Goal: Communication & Community: Answer question/provide support

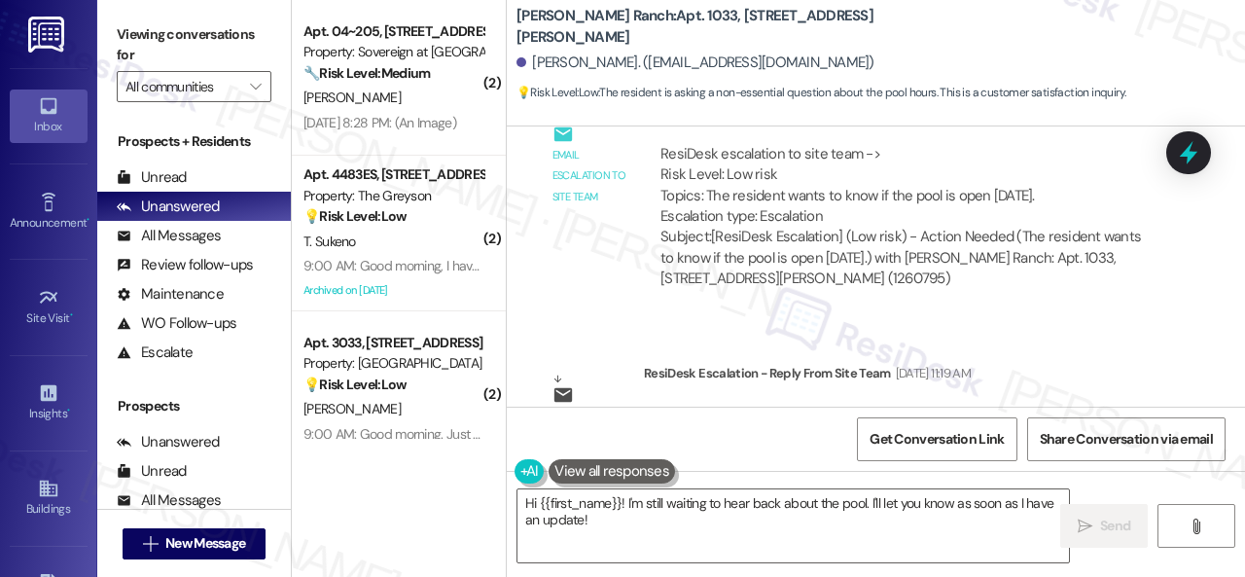
scroll to position [5889, 0]
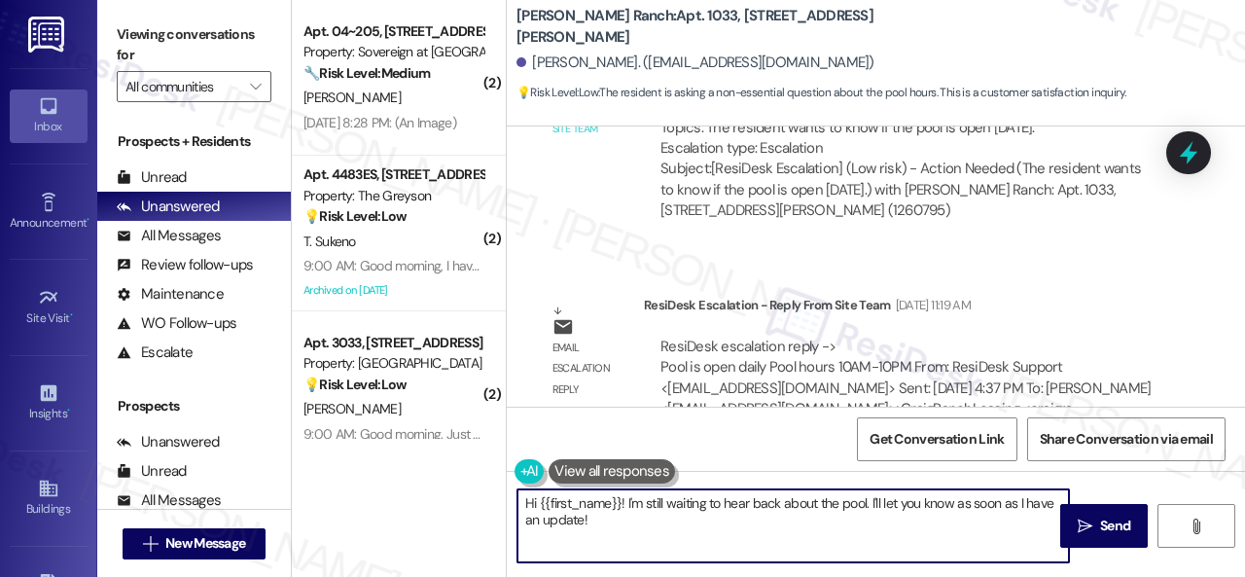
drag, startPoint x: 368, startPoint y: 479, endPoint x: 429, endPoint y: 478, distance: 61.3
click at [368, 478] on div "( 2 ) Apt. 04~205, 13310 Melrose Lane Property: Sovereign at Overland Park 🔧 Ri…" at bounding box center [769, 288] width 954 height 577
paste textarea "ey, I have an update on your concern. The site team has stated that the pool is…"
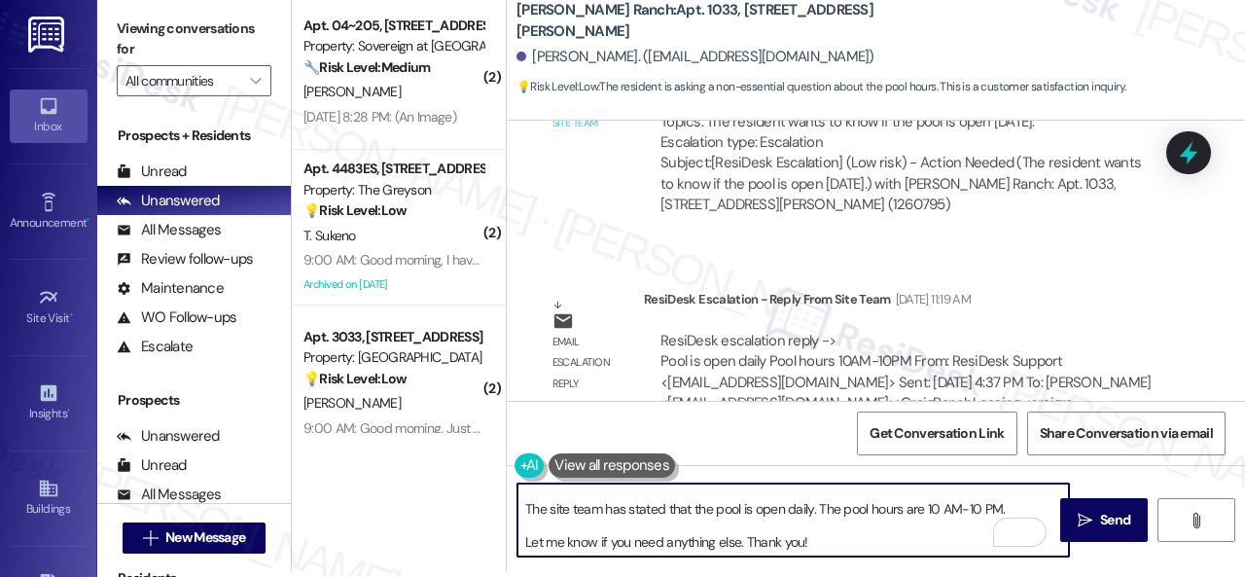
scroll to position [0, 0]
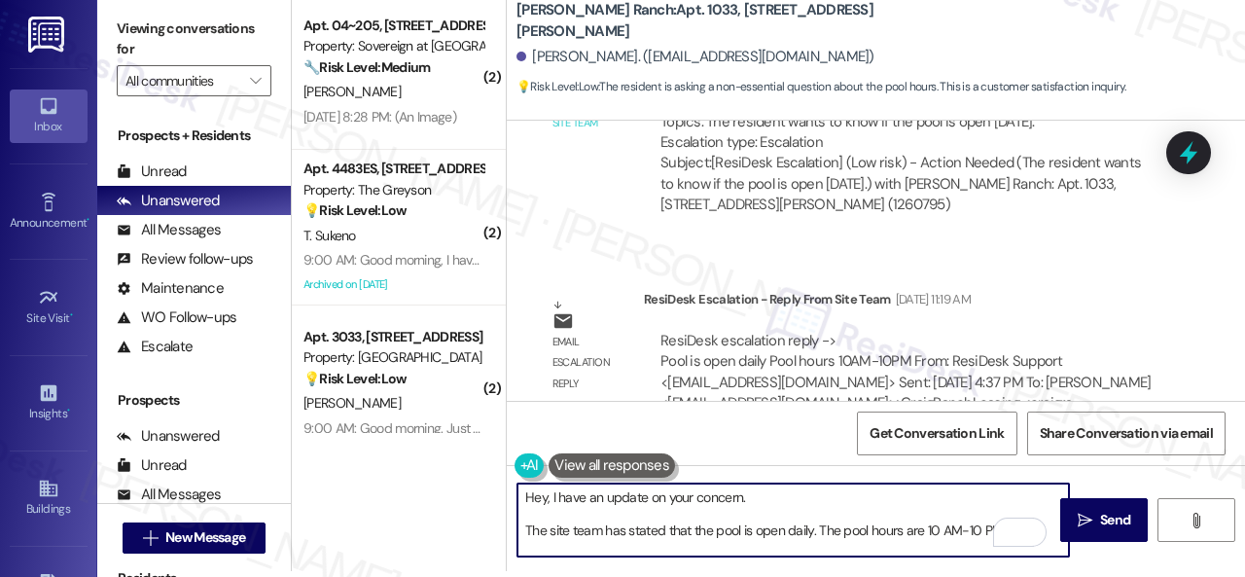
click at [708, 492] on textarea "Hey, I have an update on your concern. The site team has stated that the pool i…" at bounding box center [794, 520] width 552 height 73
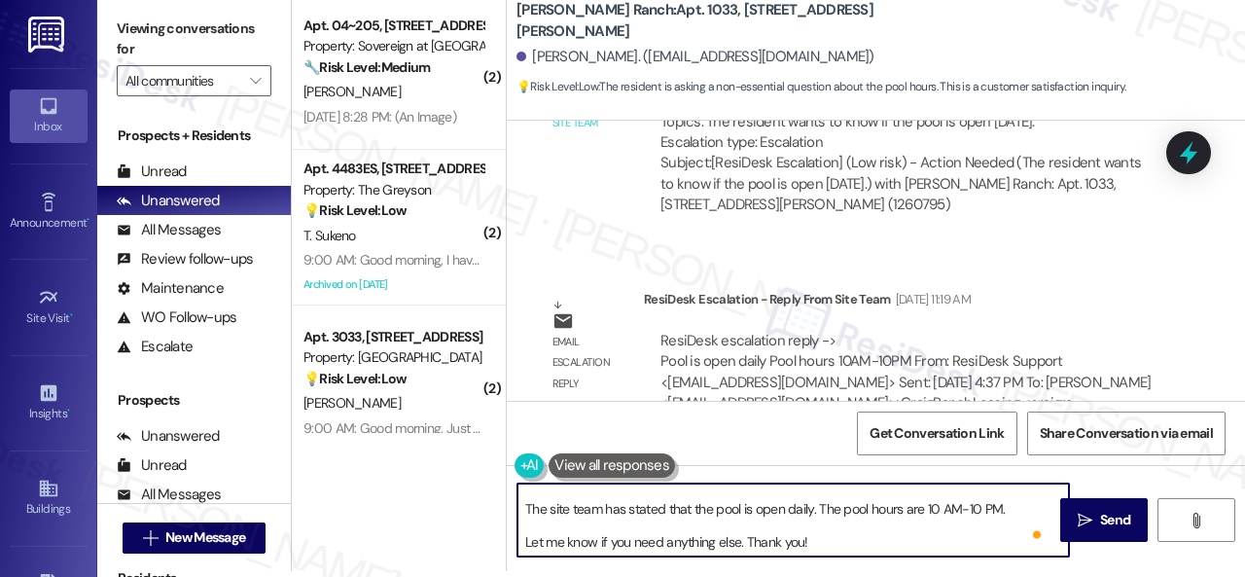
scroll to position [37, 0]
type textarea "Hey, I have an update on your inquiry. The site team has stated that the pool i…"
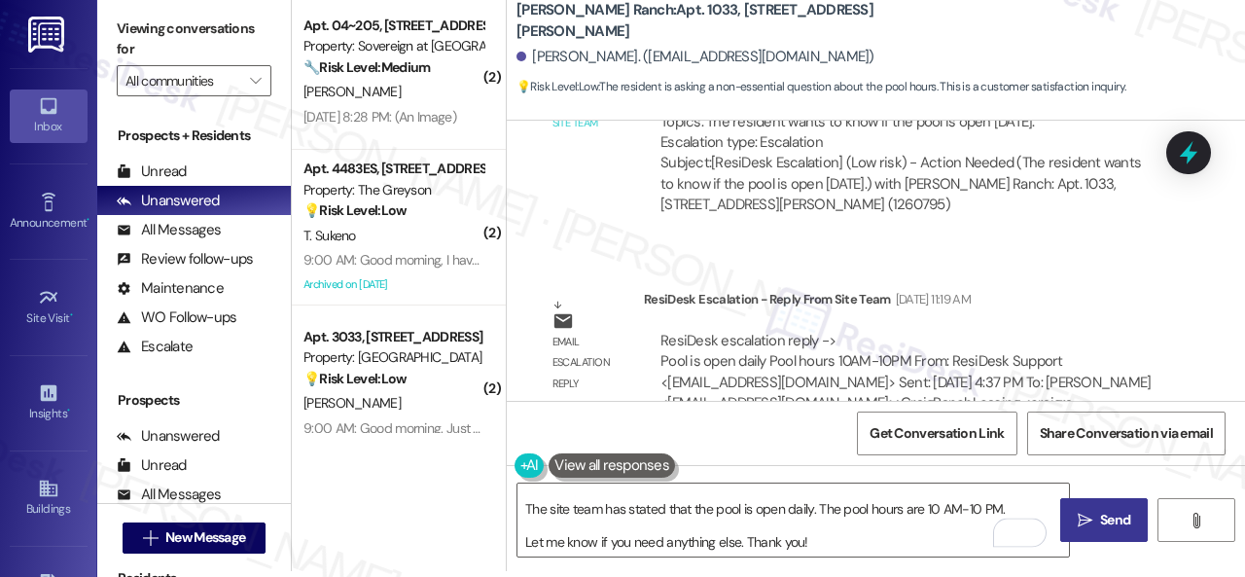
click at [1097, 526] on span "Send" at bounding box center [1116, 520] width 38 height 20
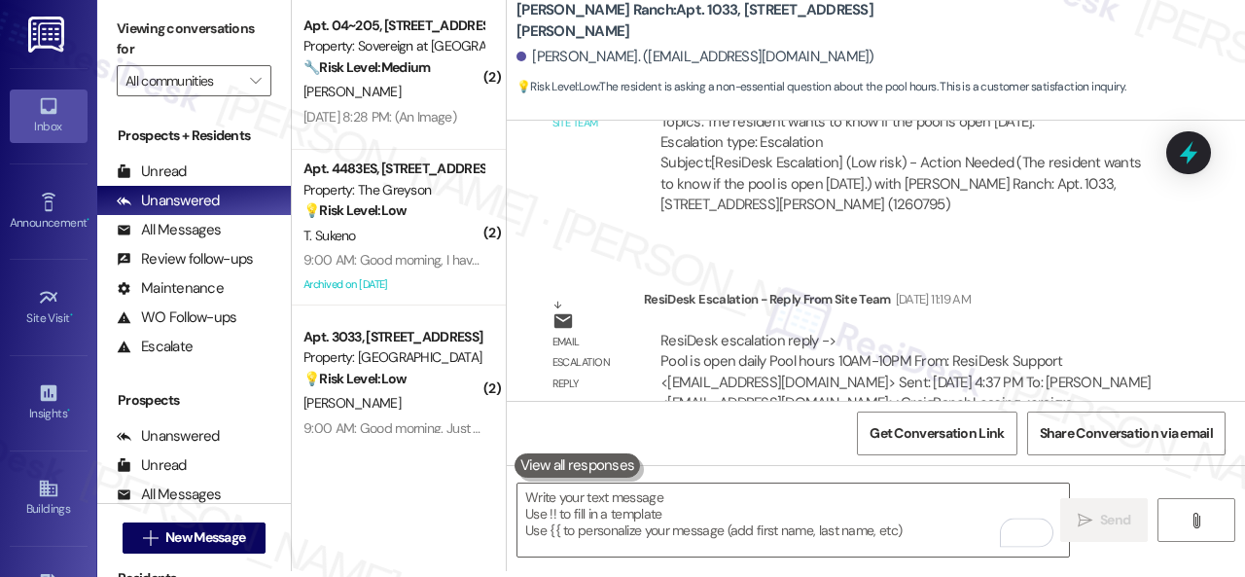
scroll to position [0, 0]
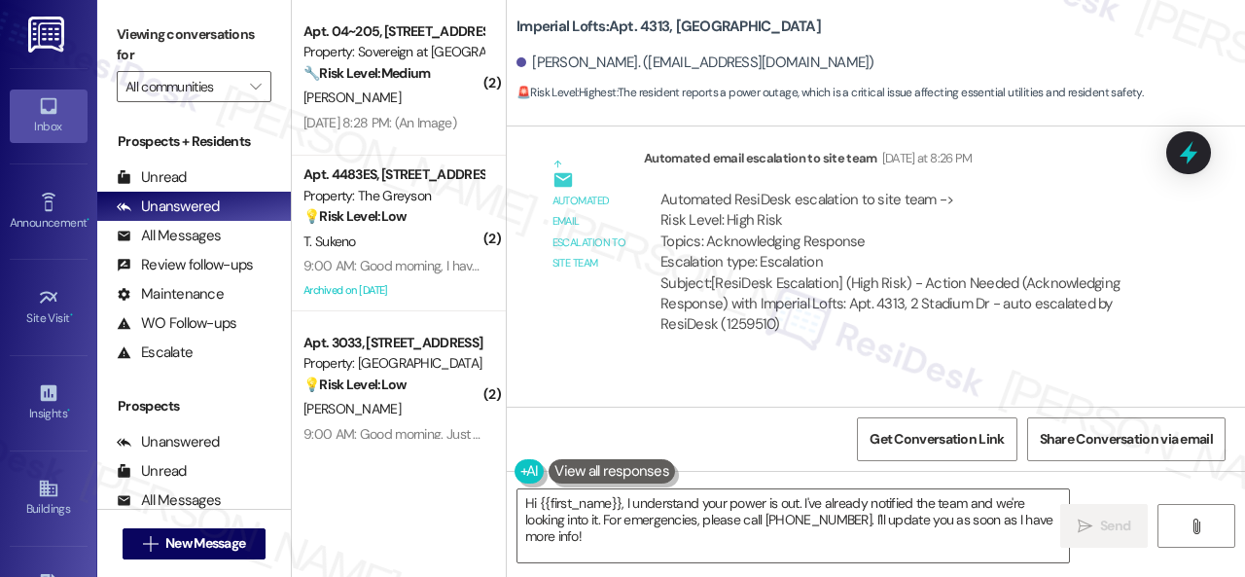
scroll to position [11452, 0]
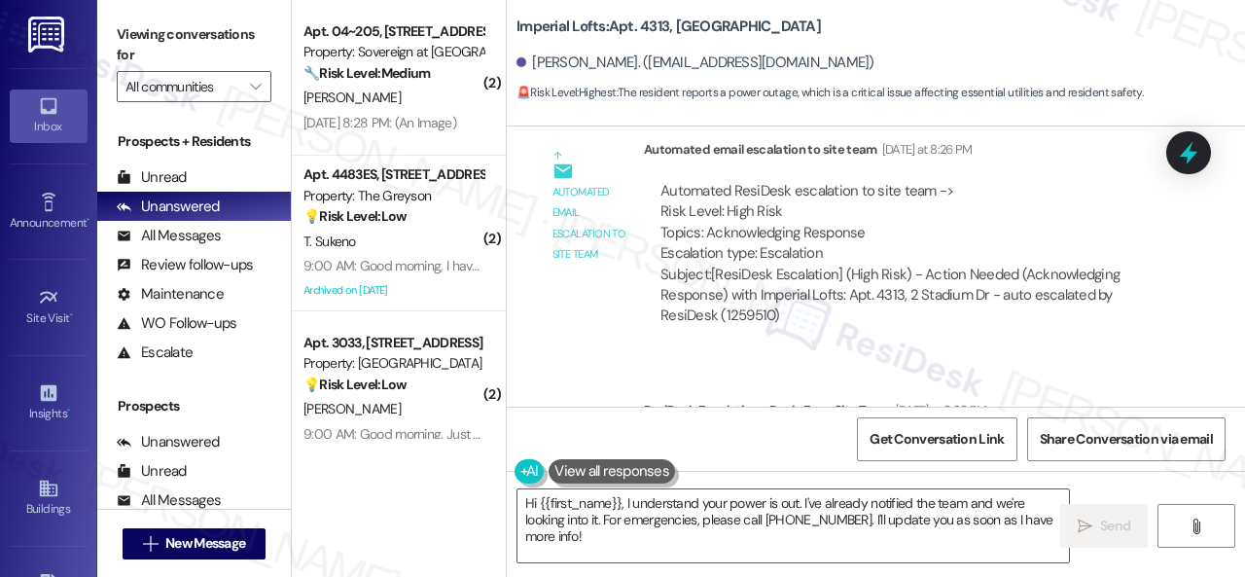
click at [1053, 427] on div "ResiDesk escalation reply -> This is a building wide outage and centerpoint iss…" at bounding box center [907, 483] width 527 height 113
click at [625, 503] on textarea "Hi {{first_name}}, I understand your power is out. I've already notified the te…" at bounding box center [794, 525] width 552 height 73
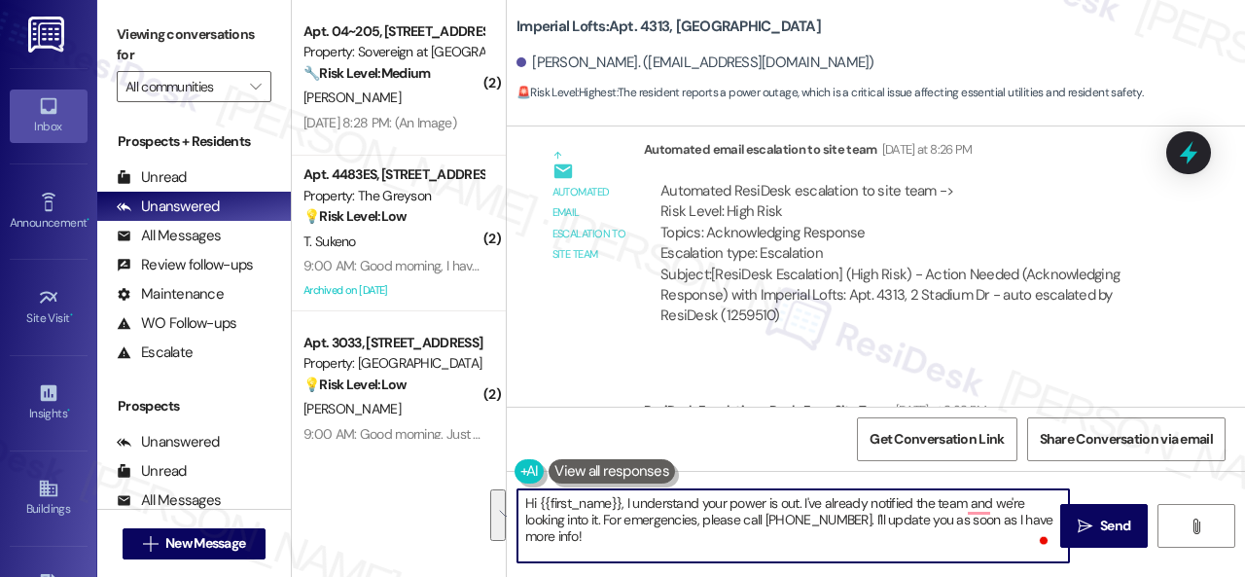
drag, startPoint x: 626, startPoint y: 501, endPoint x: 667, endPoint y: 542, distance: 58.5
click at [667, 542] on textarea "Hi {{first_name}}, I understand your power is out. I've already notified the te…" at bounding box center [794, 525] width 552 height 73
paste textarea "apologize for the late reply. I was away for the weekend. Please don’t hesitate…"
click at [926, 515] on textarea "Hi {{first_name}}, I apologize for the late reply. I was away for the weekend. …" at bounding box center [794, 525] width 552 height 73
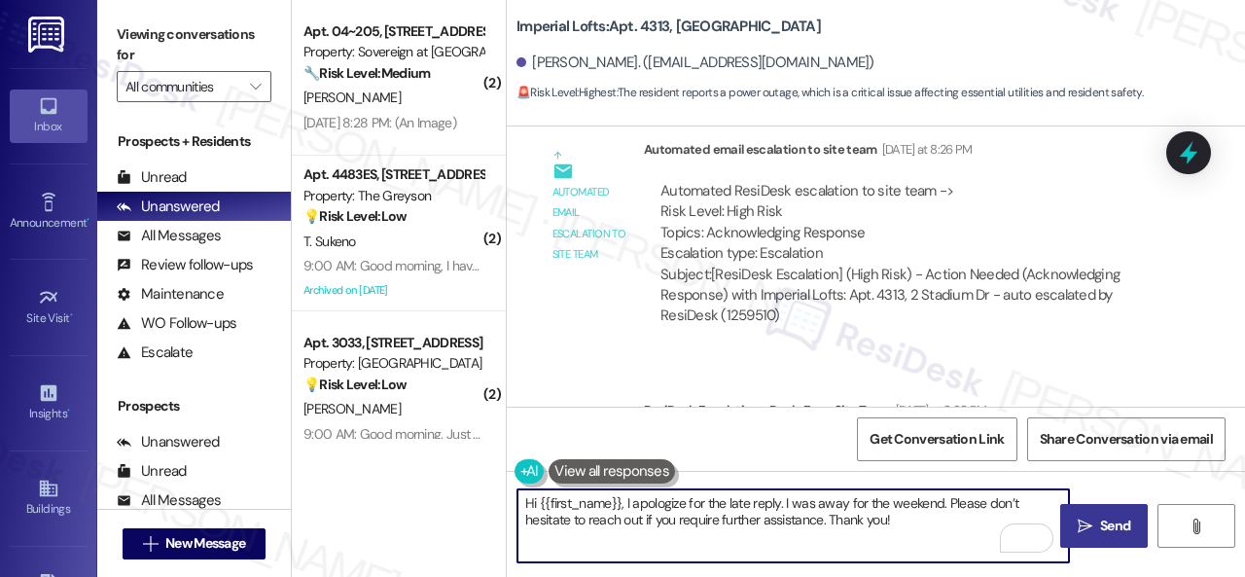
type textarea "Hi {{first_name}}, I apologize for the late reply. I was away for the weekend. …"
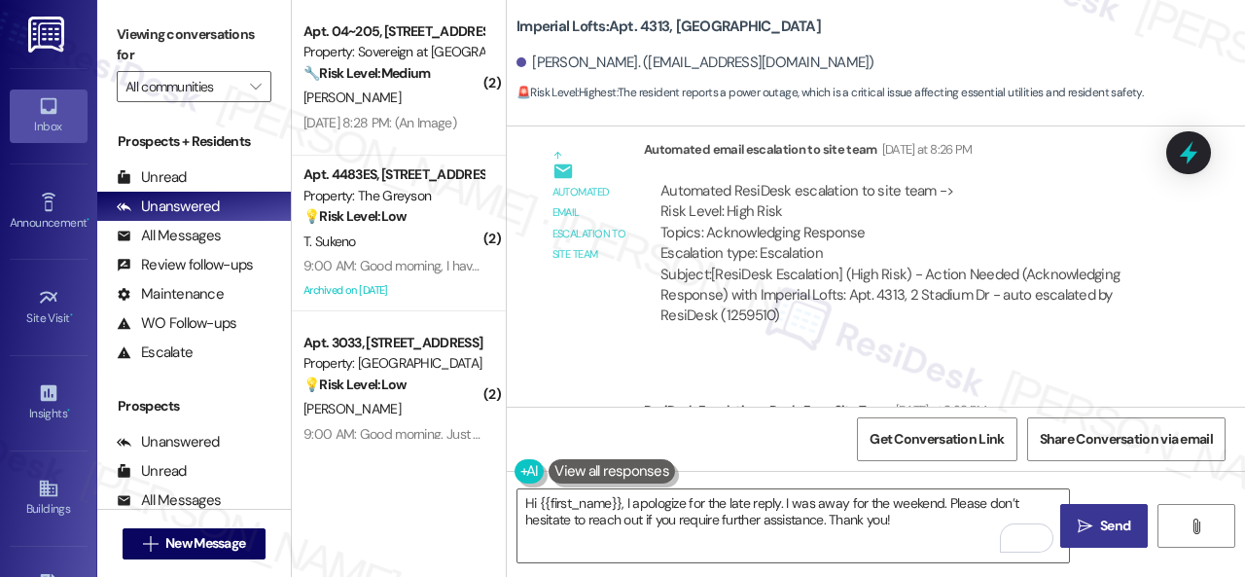
click at [1100, 525] on span "Send" at bounding box center [1115, 526] width 30 height 20
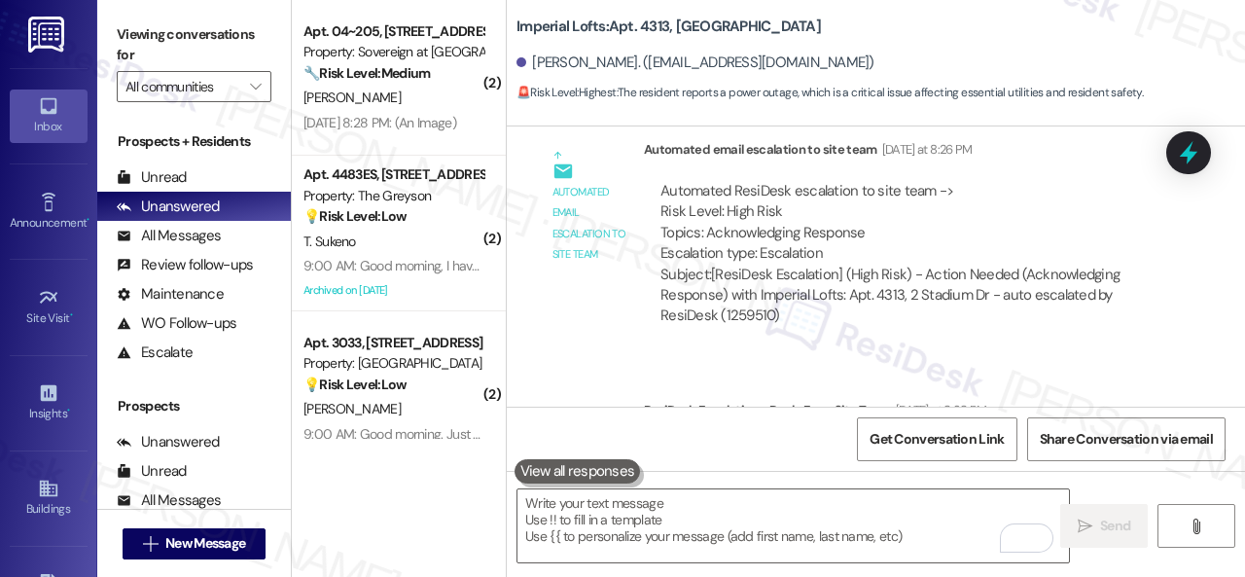
scroll to position [10744, 0]
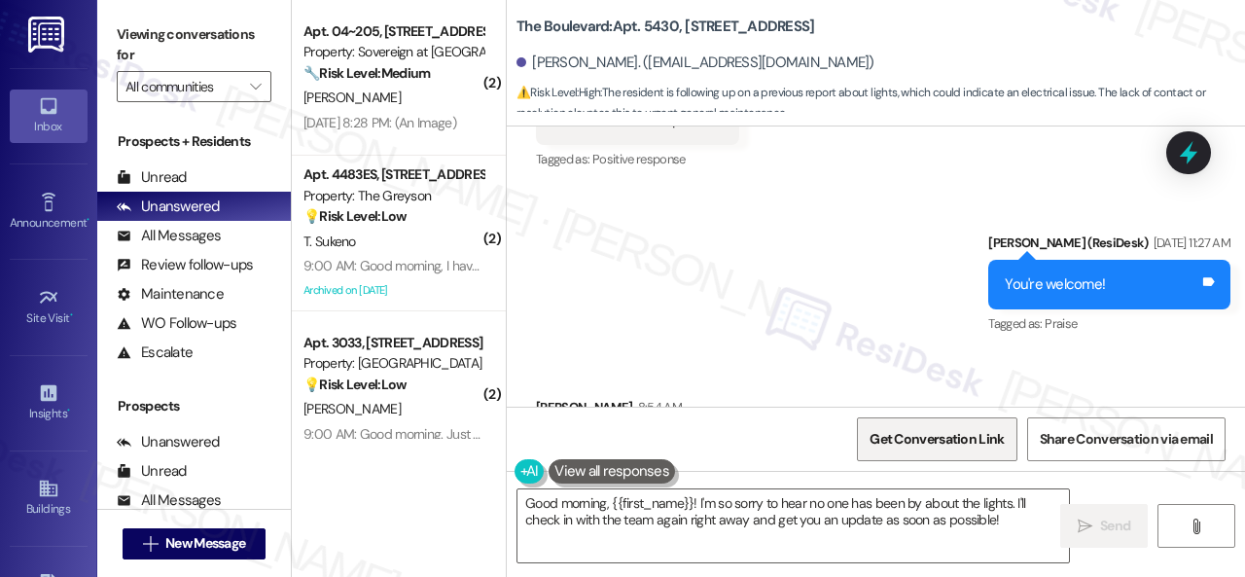
scroll to position [12963, 0]
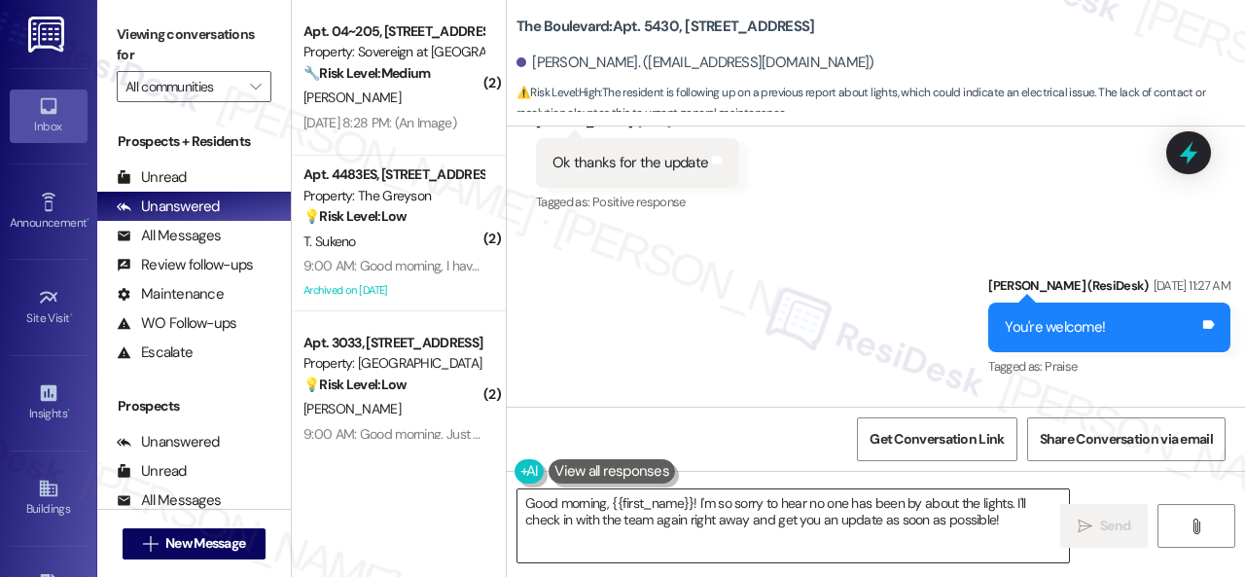
click at [1011, 521] on textarea "Good morning, {{first_name}}! I'm so sorry to hear no one has been by about the…" at bounding box center [794, 525] width 552 height 73
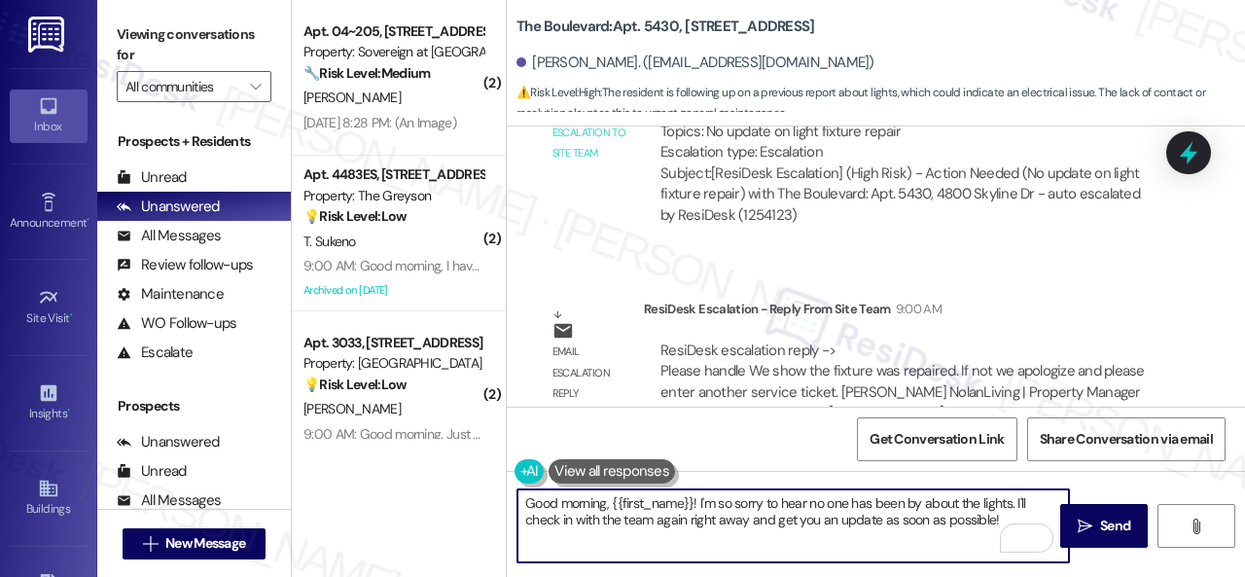
scroll to position [13838, 0]
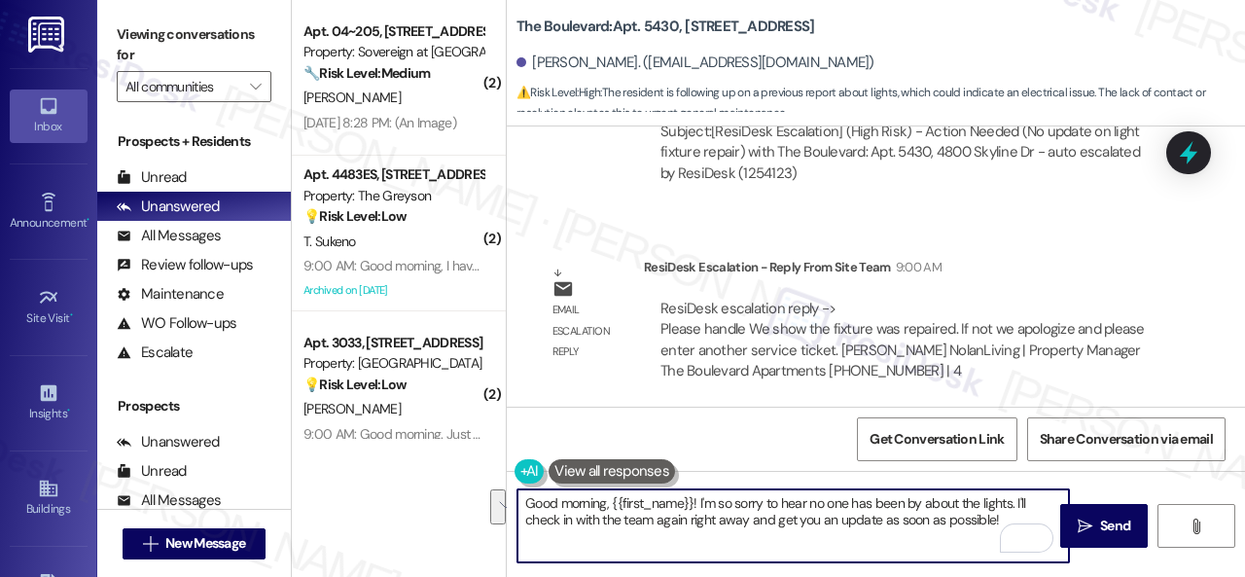
drag, startPoint x: 999, startPoint y: 520, endPoint x: 699, endPoint y: 505, distance: 301.0
click at [699, 505] on textarea "Good morning, {{first_name}}! I'm so sorry to hear no one has been by about the…" at bounding box center [794, 525] width 552 height 73
click at [887, 510] on textarea "Good morning, {{first_name}}! I'm so sorry to hear no one has been by about the…" at bounding box center [794, 525] width 552 height 73
drag, startPoint x: 1018, startPoint y: 505, endPoint x: 1020, endPoint y: 516, distance: 10.9
click at [1020, 516] on textarea "Good morning, {{first_name}}! I'm so sorry to hear no one has been by about the…" at bounding box center [794, 525] width 552 height 73
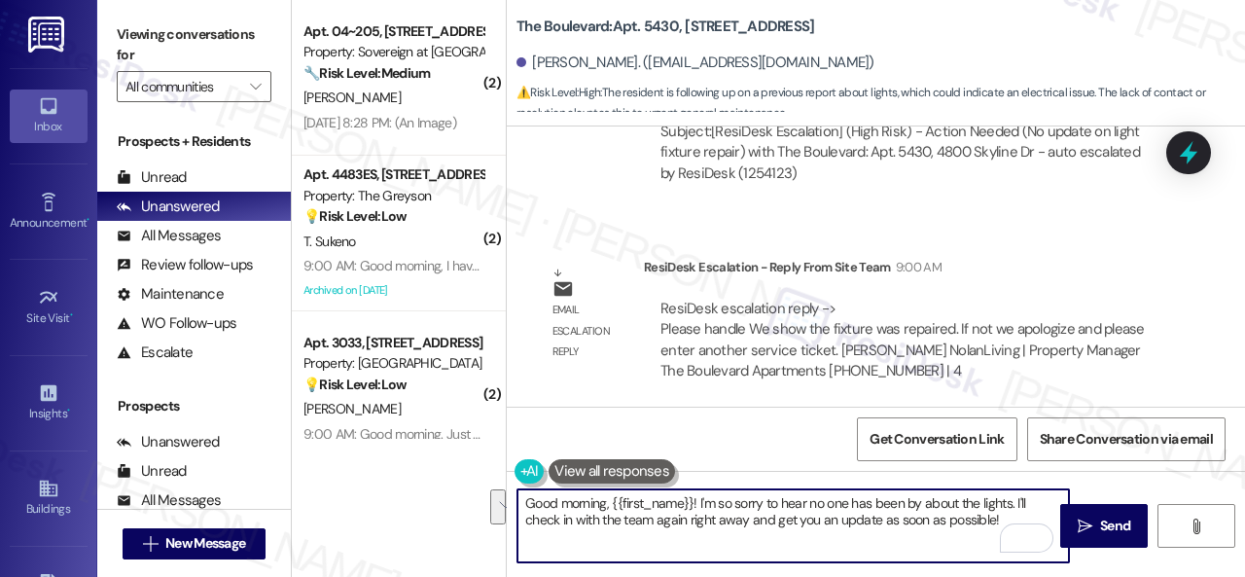
click at [1018, 513] on textarea "Good morning, {{first_name}}! I'm so sorry to hear no one has been by about the…" at bounding box center [794, 525] width 552 height 73
drag, startPoint x: 1000, startPoint y: 520, endPoint x: 703, endPoint y: 504, distance: 298.2
click at [703, 504] on textarea "Good morning, {{first_name}}! I'm so sorry to hear no one has been by about the…" at bounding box center [794, 525] width 552 height 73
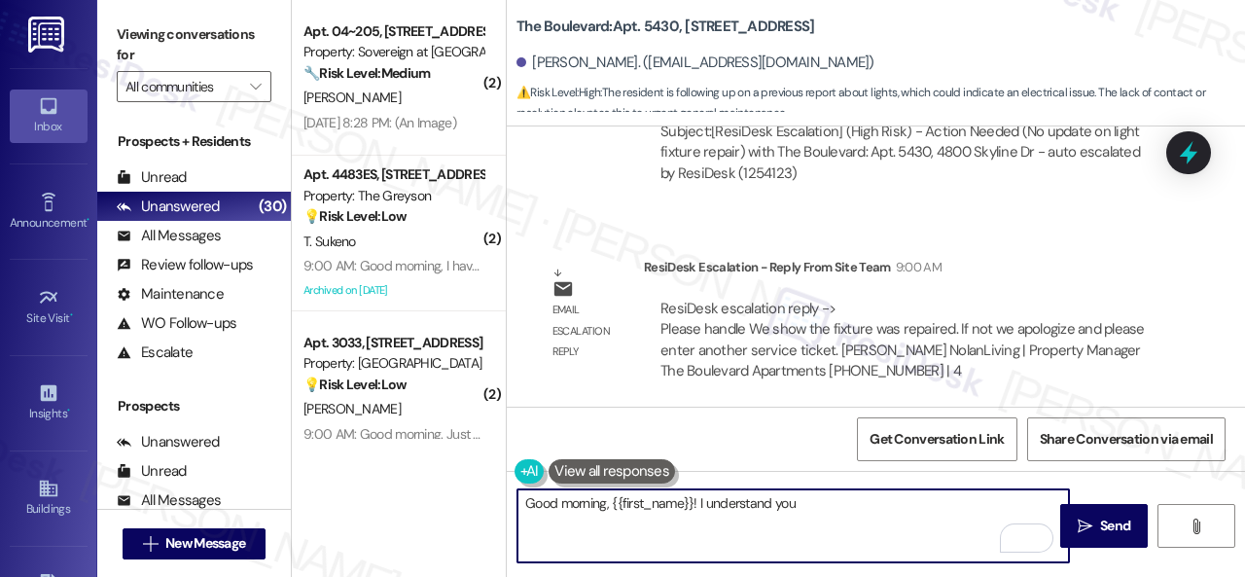
drag, startPoint x: 823, startPoint y: 509, endPoint x: 806, endPoint y: 503, distance: 18.5
click at [806, 503] on textarea "Good morning, {{first_name}}! I understand you" at bounding box center [794, 525] width 552 height 73
paste textarea "Hey, I have an update on your concern. The site team has stated that they show …"
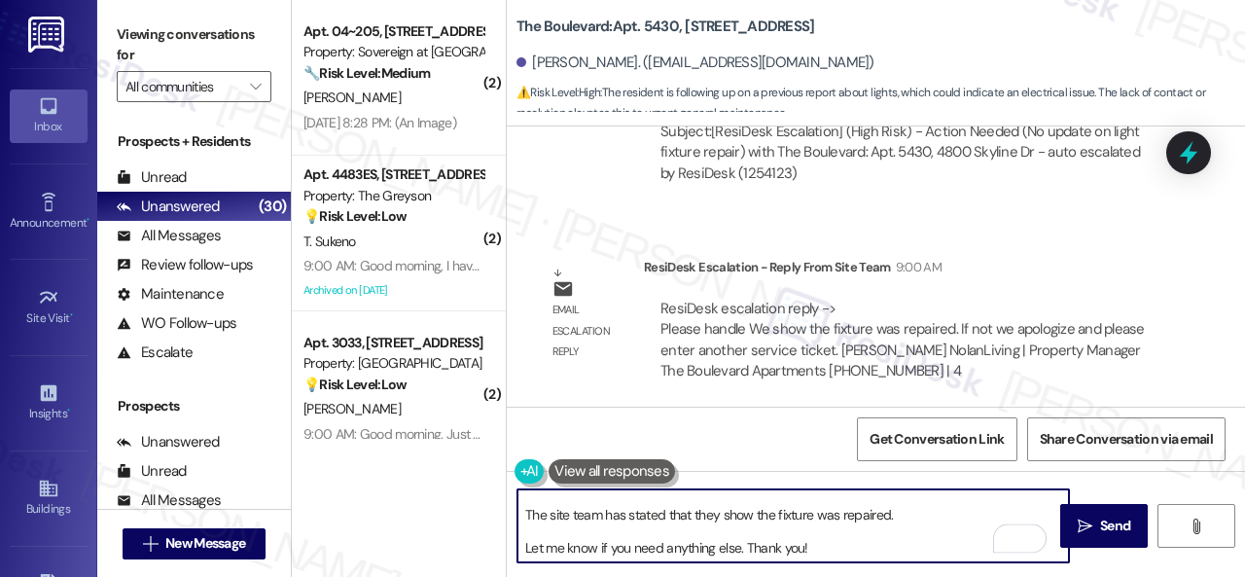
scroll to position [0, 0]
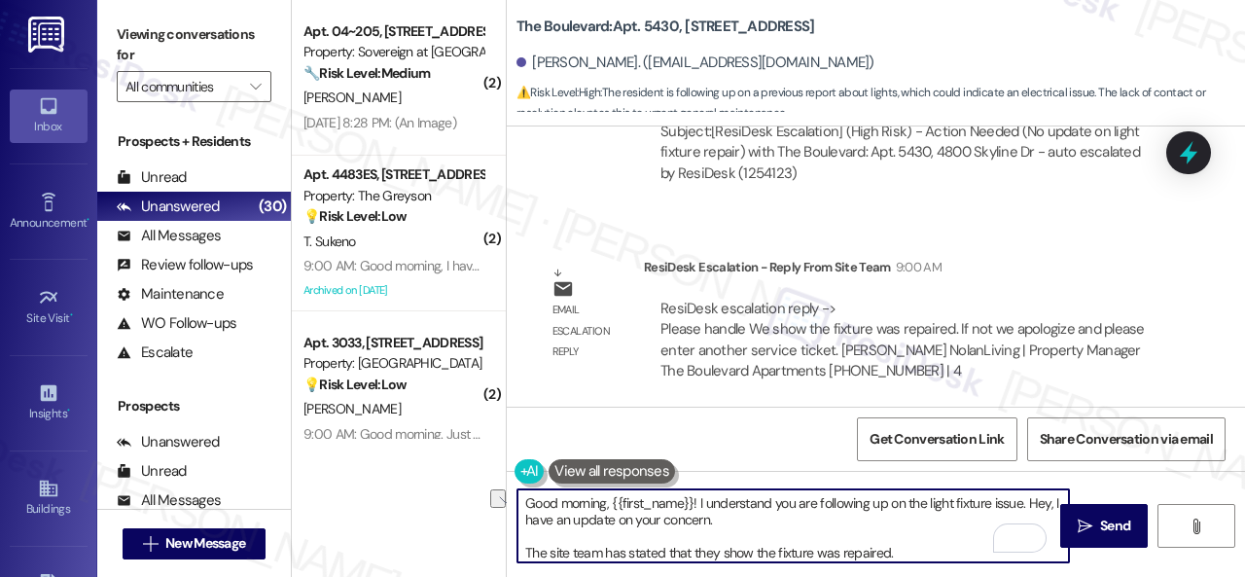
drag, startPoint x: 522, startPoint y: 517, endPoint x: 763, endPoint y: 519, distance: 241.3
click at [763, 519] on textarea "Good morning, {{first_name}}! I understand you are following up on the light fi…" at bounding box center [794, 525] width 552 height 73
drag, startPoint x: 843, startPoint y: 554, endPoint x: 871, endPoint y: 523, distance: 42.0
click at [871, 523] on textarea "Good morning, {{first_name}}! I understand you are following up on the light fi…" at bounding box center [794, 525] width 552 height 73
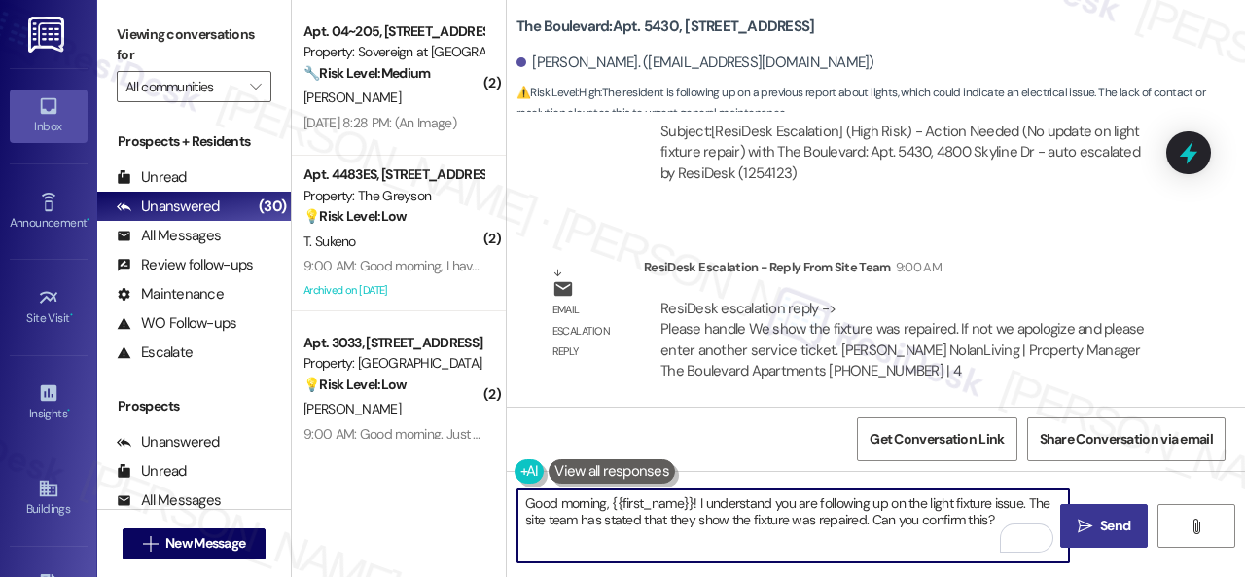
type textarea "Good morning, {{first_name}}! I understand you are following up on the light fi…"
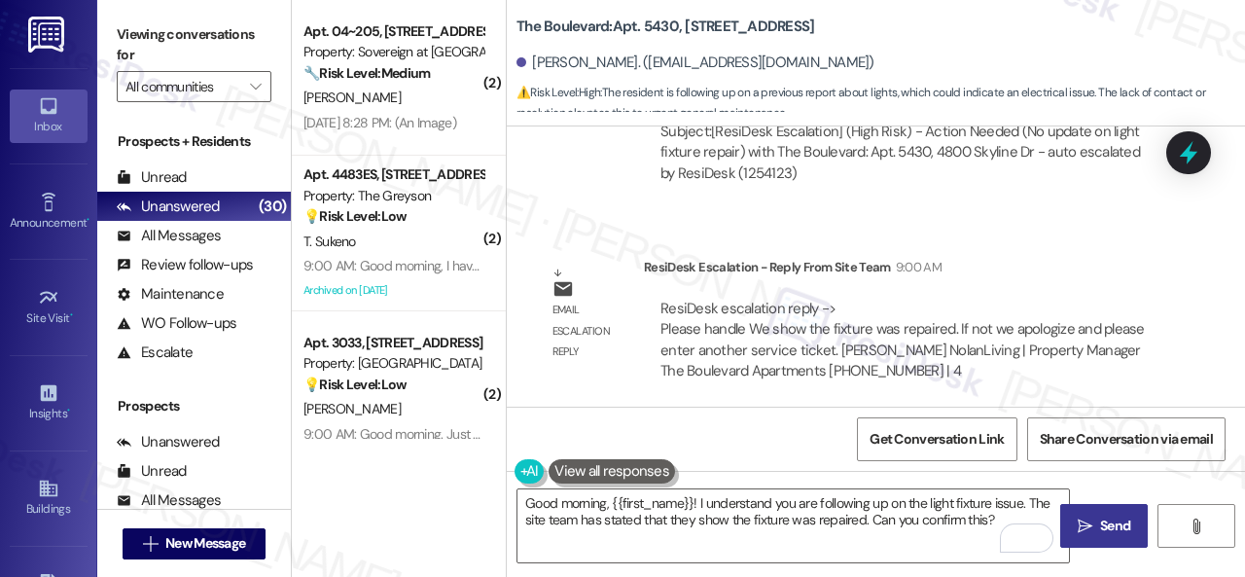
click at [1086, 523] on span " Send" at bounding box center [1104, 526] width 61 height 20
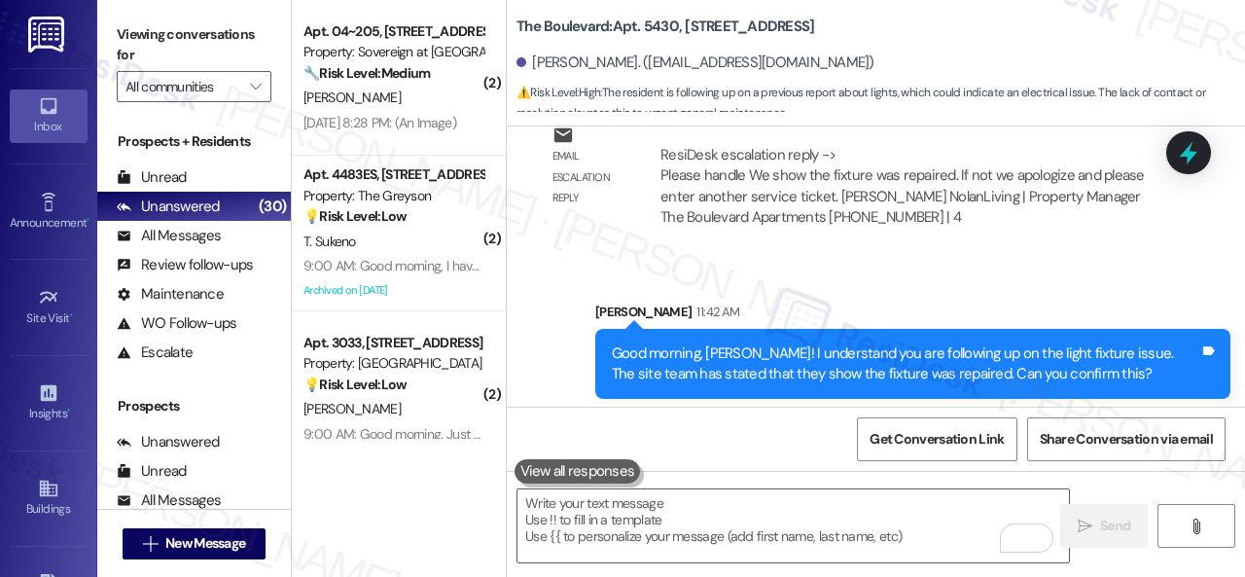
scroll to position [13994, 0]
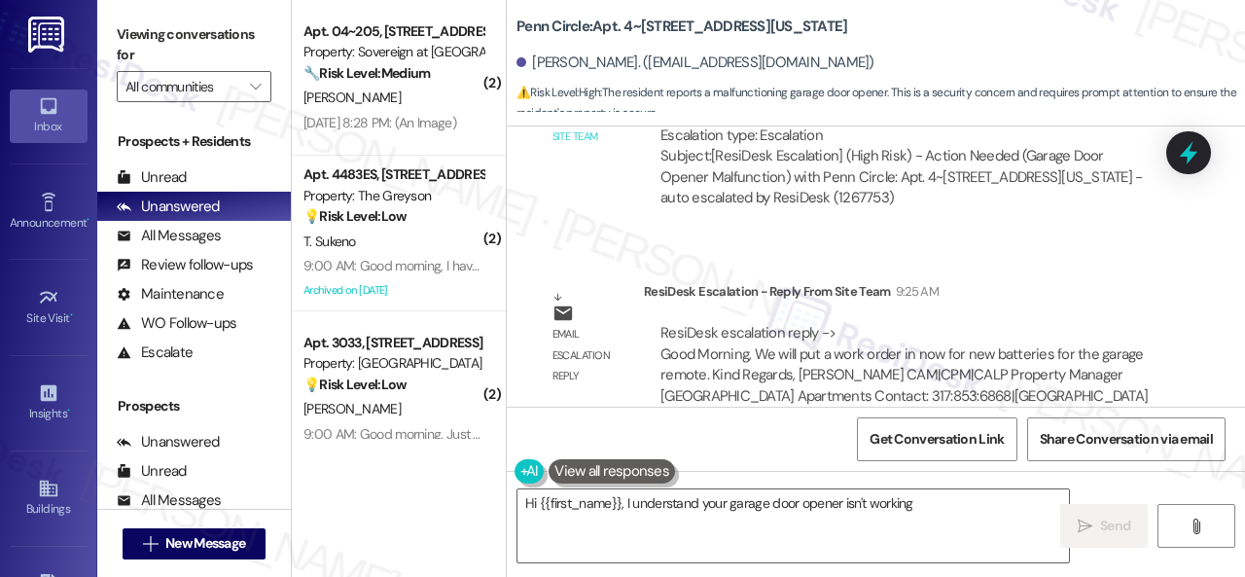
scroll to position [6331, 0]
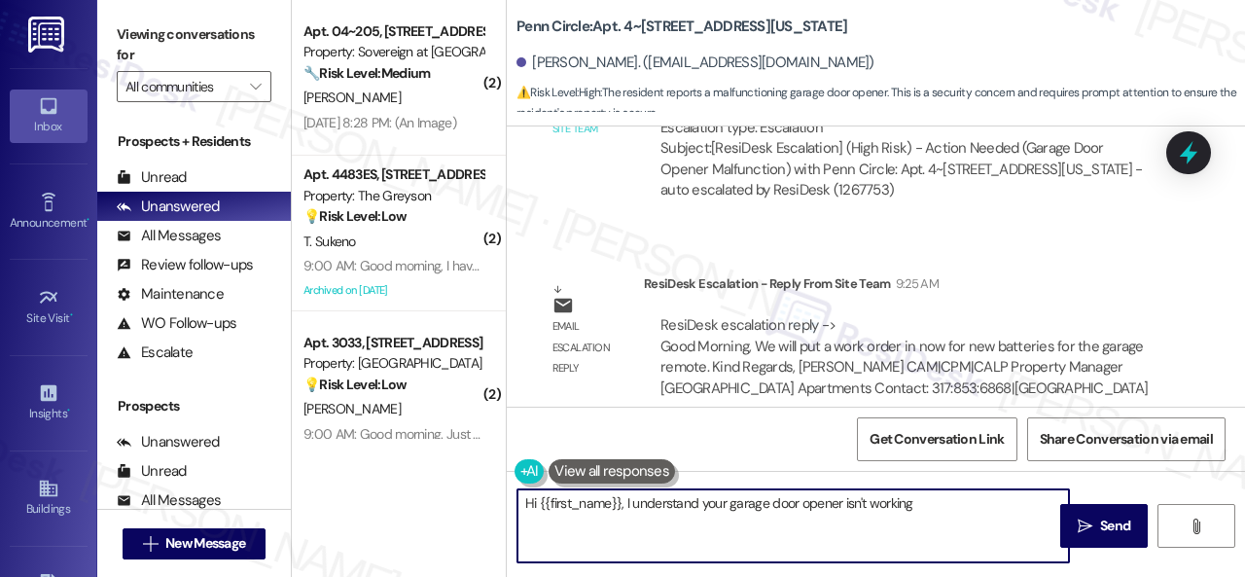
drag, startPoint x: 915, startPoint y: 501, endPoint x: 942, endPoint y: 538, distance: 45.9
click at [942, 538] on textarea "Hi {{first_name}}, I understand your garage door opener isn't working. I'll rea…" at bounding box center [794, 525] width 552 height 73
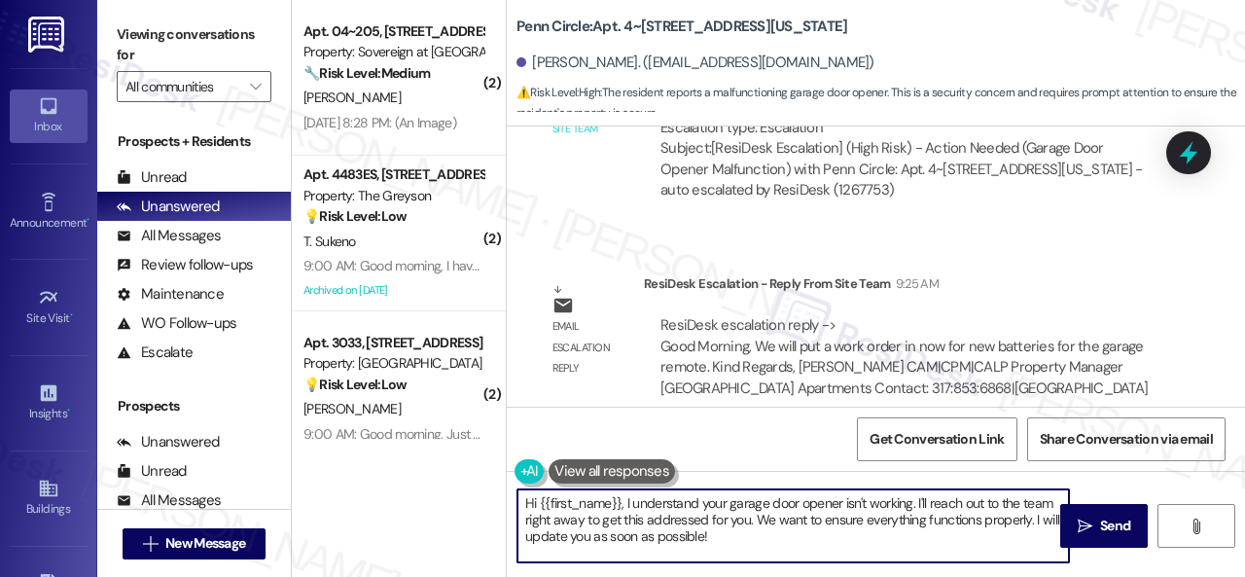
paste textarea "The site team has stated that they will put a work order in now for new batteri…"
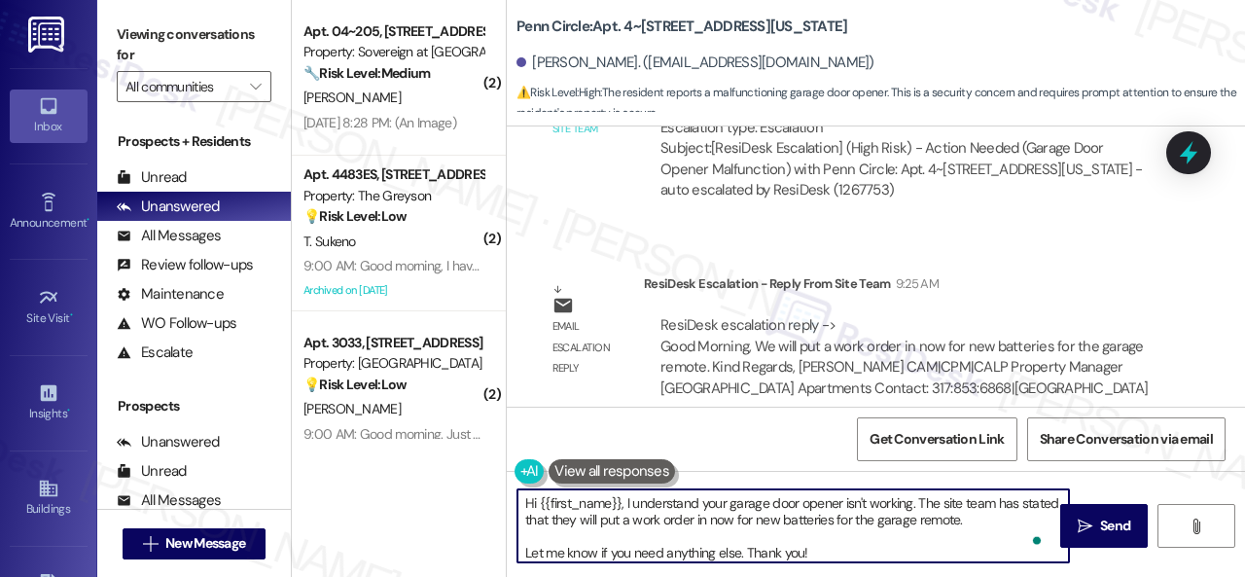
scroll to position [0, 0]
type textarea "Hi {{first_name}}, I understand your garage door opener isn't working. The site…"
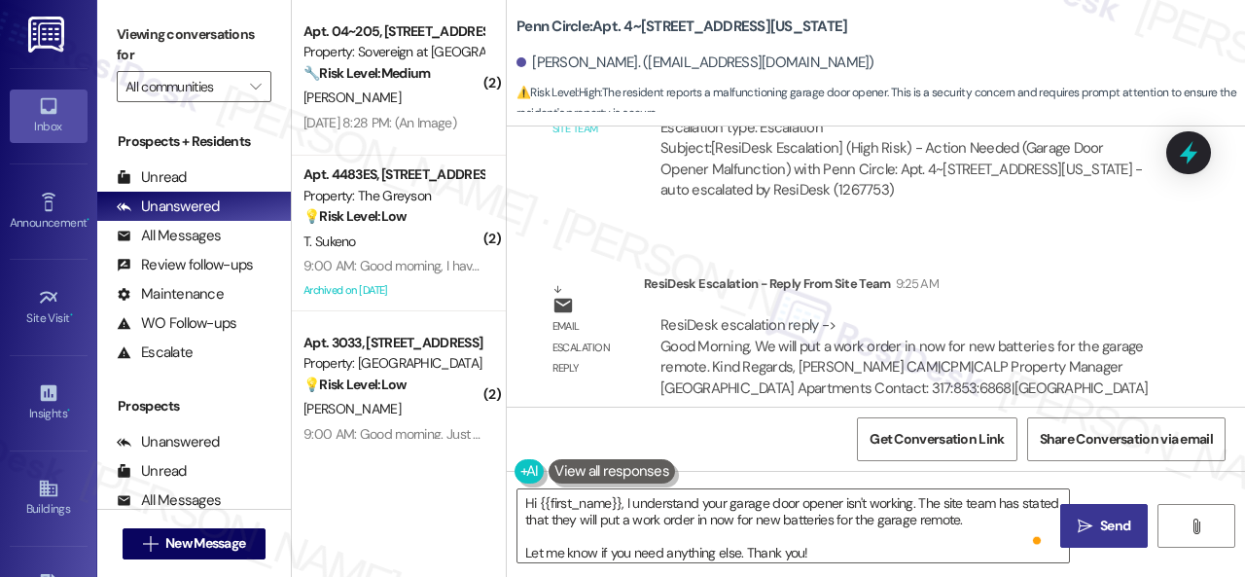
click at [1080, 521] on icon "" at bounding box center [1085, 527] width 15 height 16
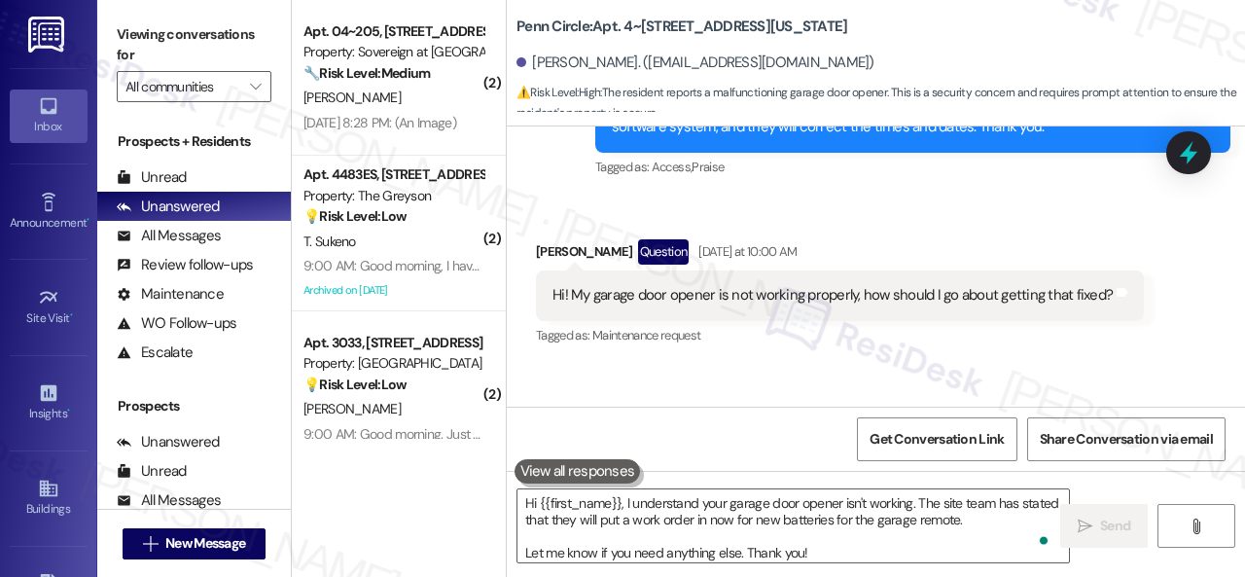
scroll to position [5622, 0]
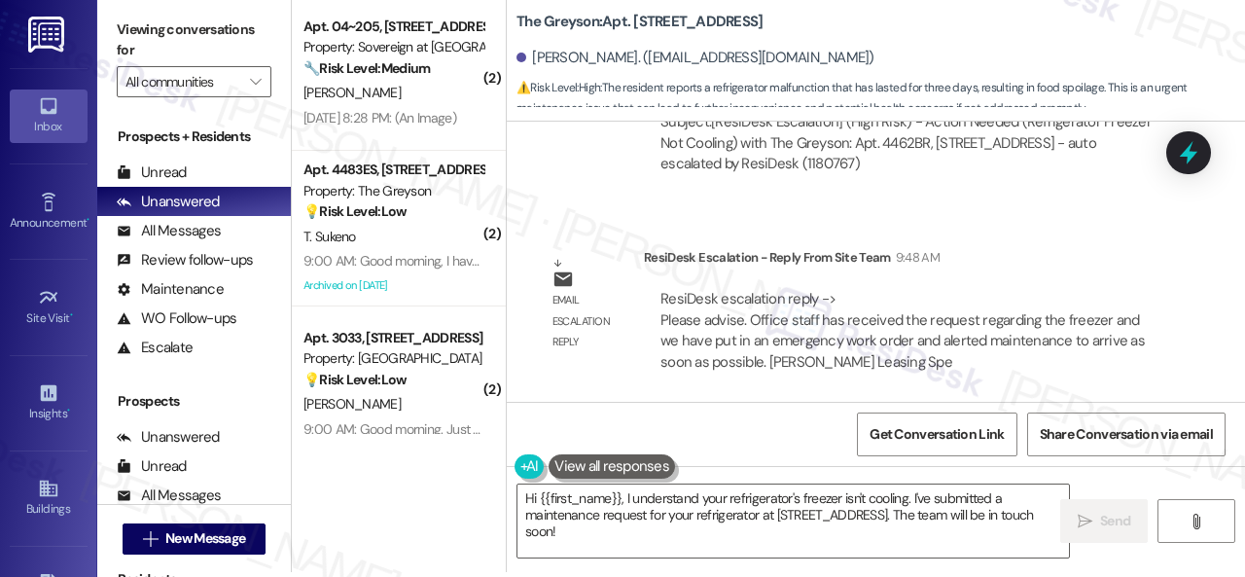
scroll to position [6, 0]
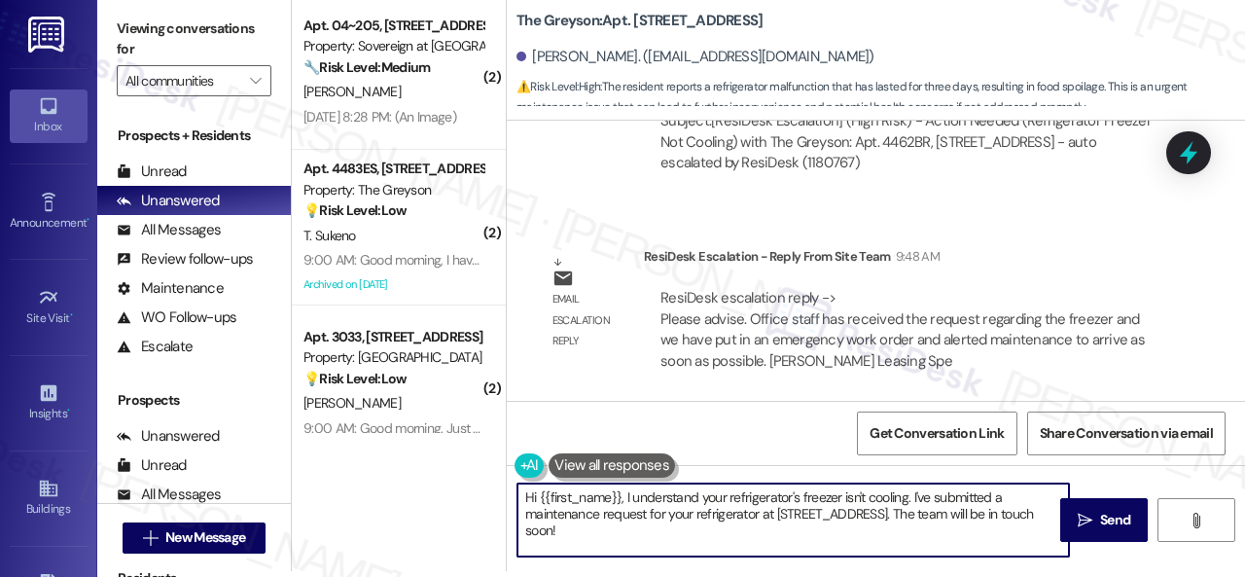
drag, startPoint x: 913, startPoint y: 501, endPoint x: 926, endPoint y: 528, distance: 30.5
click at [926, 528] on textarea "Hi {{first_name}}, I understand your refrigerator's freezer isn't cooling. I've…" at bounding box center [794, 520] width 552 height 73
paste textarea "The site team has stated that the office staff has received the request regardi…"
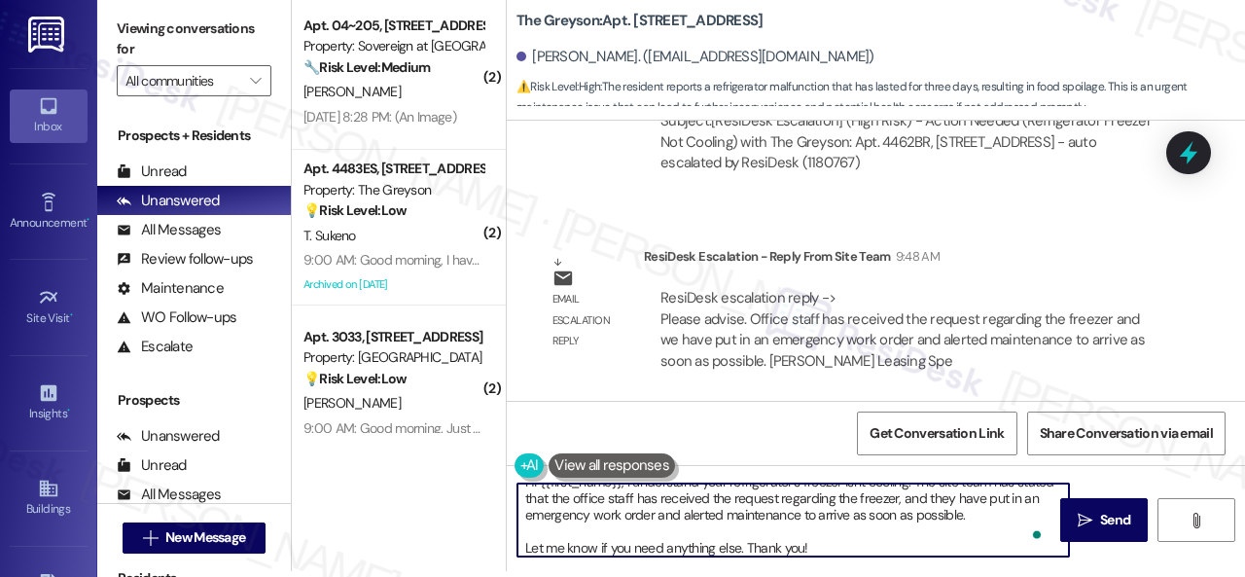
scroll to position [0, 0]
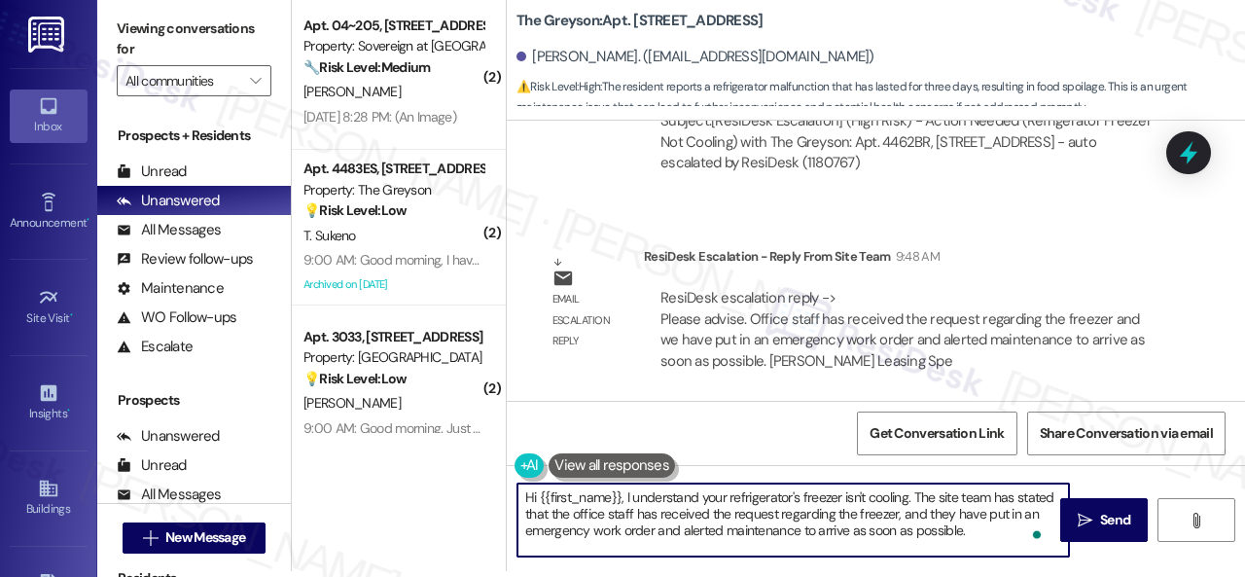
click at [753, 519] on textarea "Hi {{first_name}}, I understand your refrigerator's freezer isn't cooling. The …" at bounding box center [794, 520] width 552 height 73
type textarea "Hi {{first_name}}, I understand your refrigerator's freezer isn't cooling. The …"
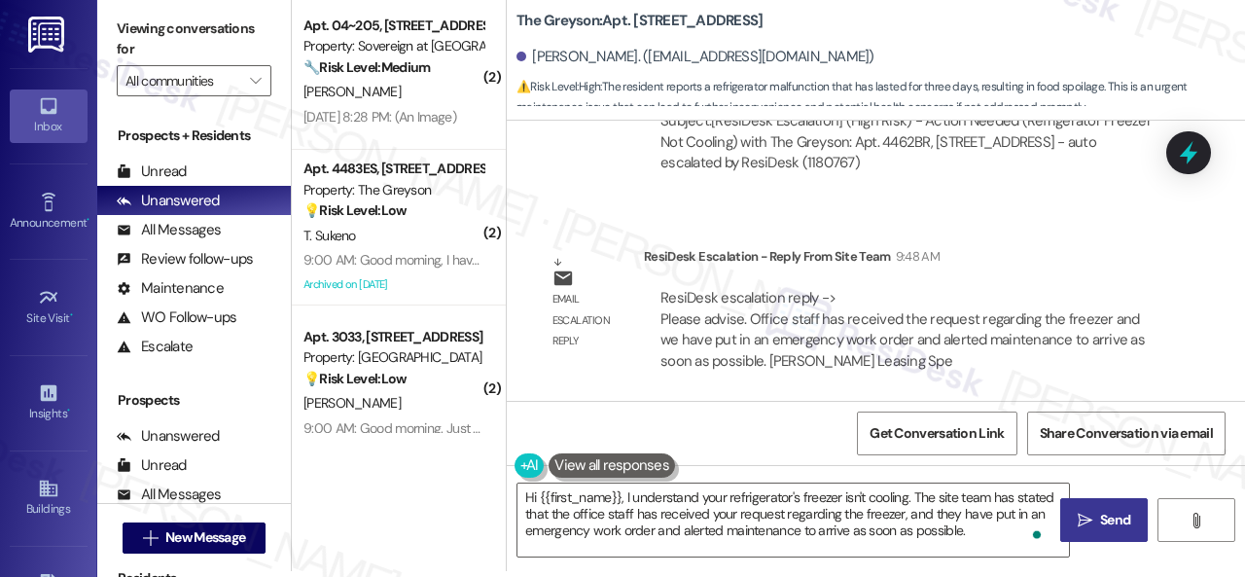
click at [1085, 523] on icon "" at bounding box center [1085, 521] width 15 height 16
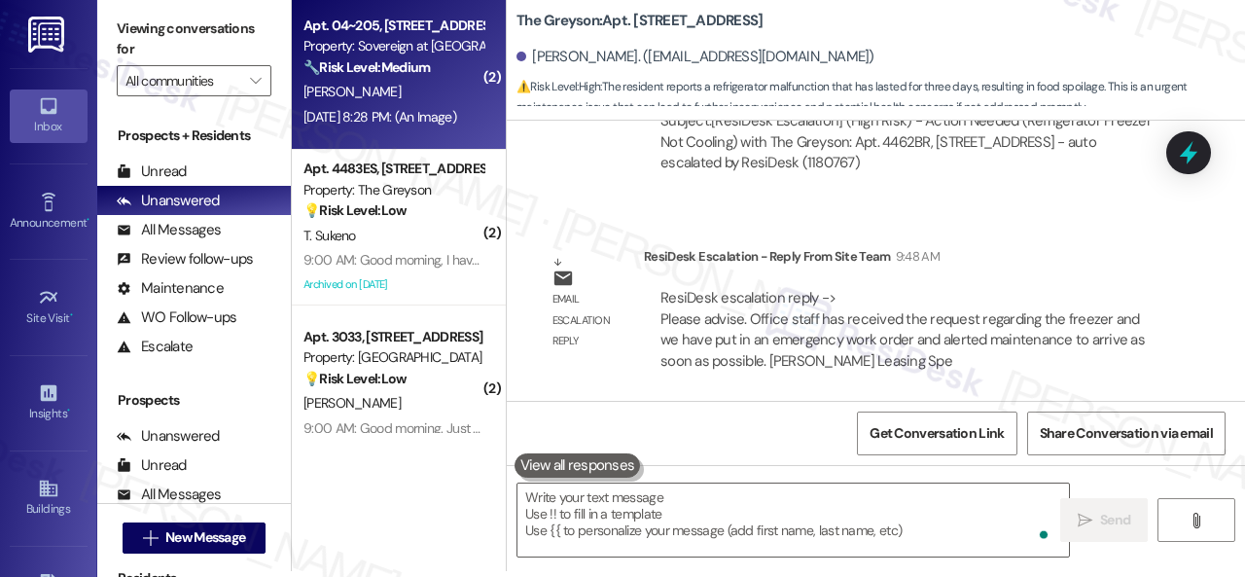
scroll to position [7865, 0]
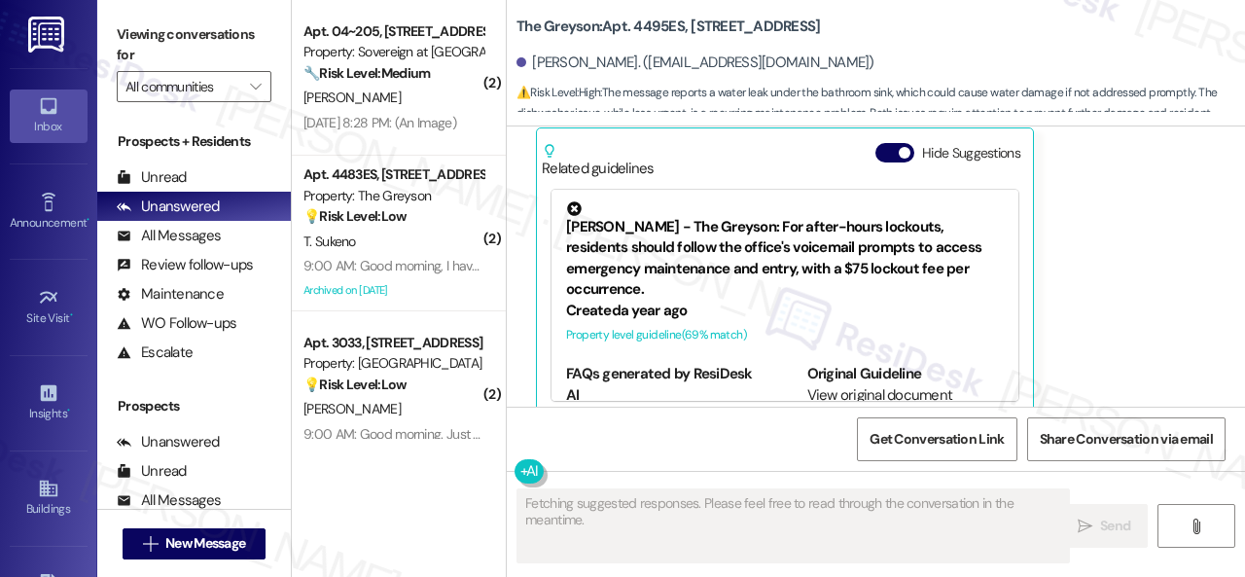
scroll to position [2635, 0]
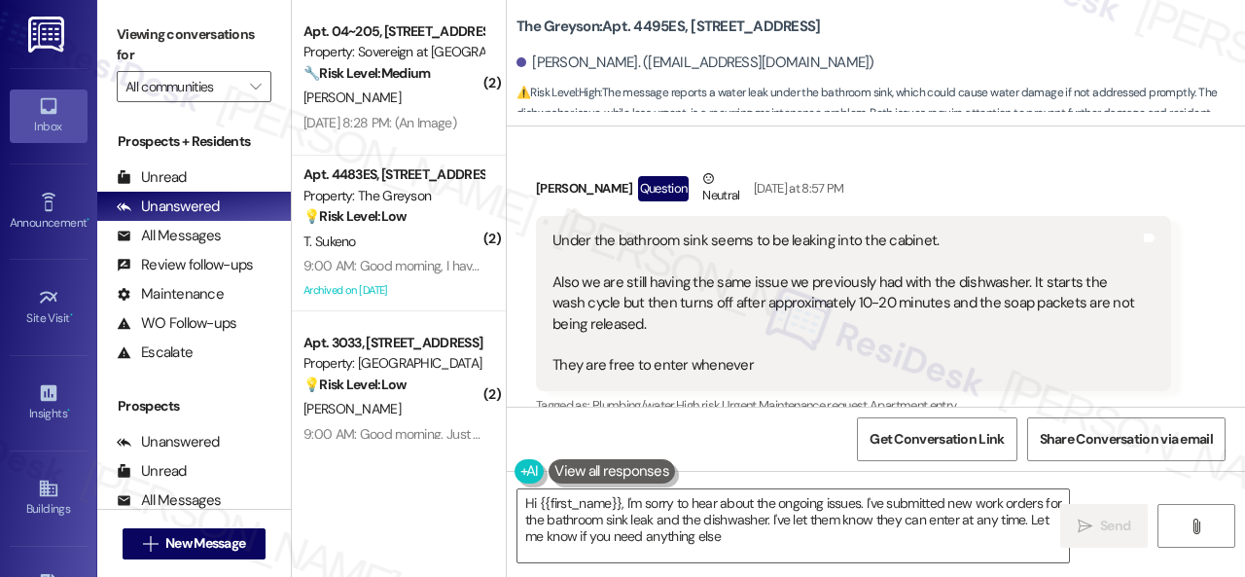
type textarea "Hi {{first_name}}, I'm sorry to hear about the ongoing issues. I've submitted n…"
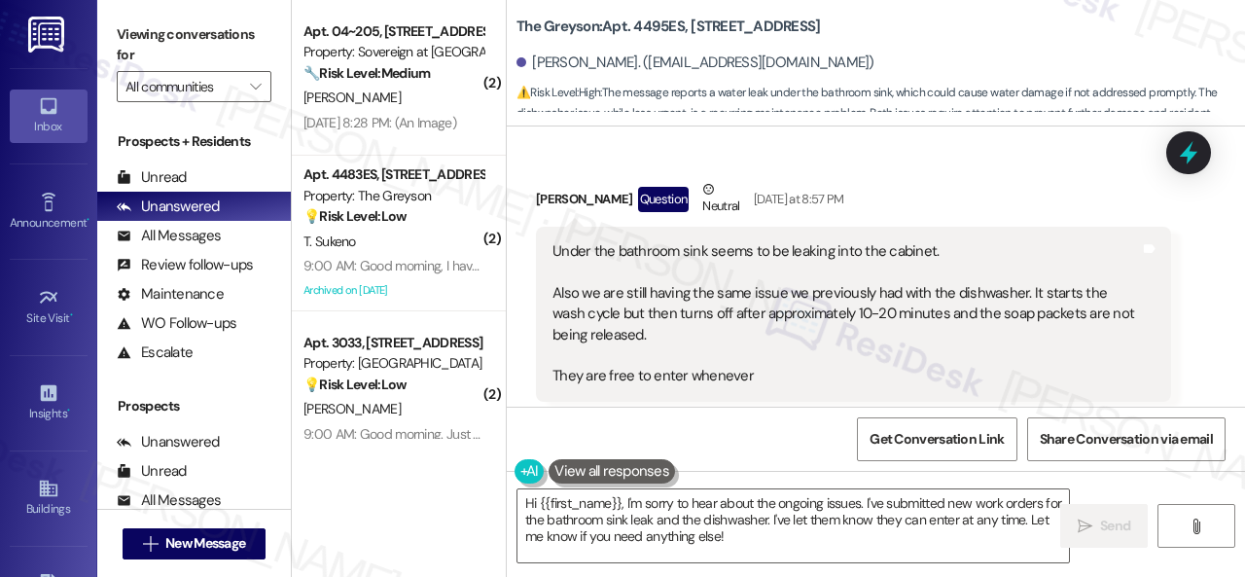
scroll to position [2585, 0]
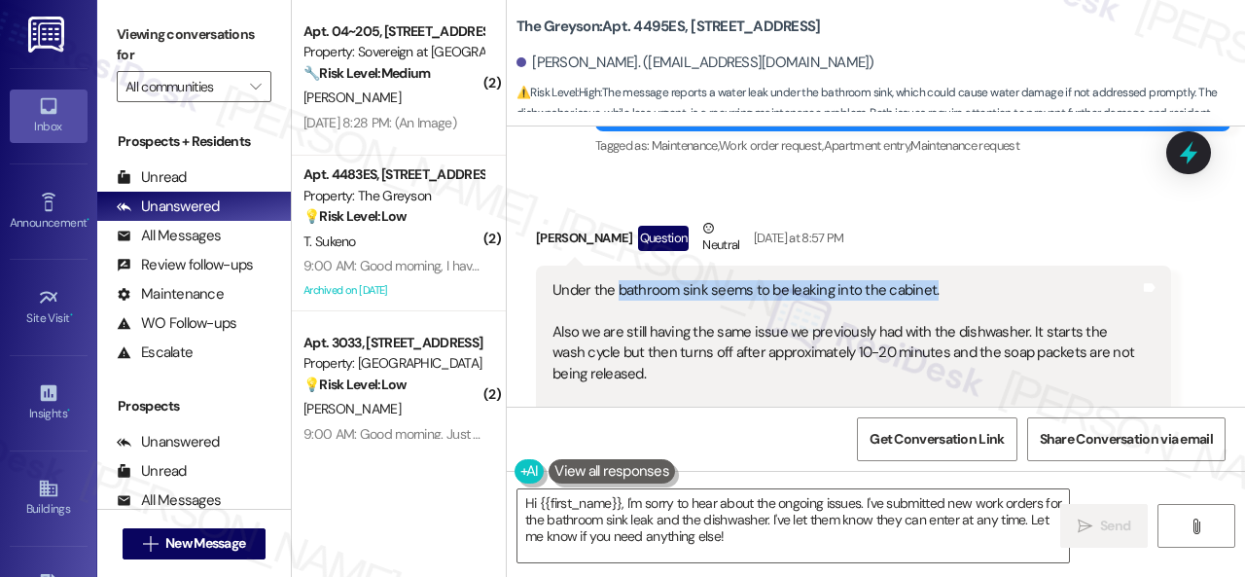
drag, startPoint x: 615, startPoint y: 266, endPoint x: 943, endPoint y: 266, distance: 327.9
click at [943, 280] on div "Under the bathroom sink seems to be leaking into the cabinet. Also we are still…" at bounding box center [847, 353] width 588 height 146
copy div "bathroom sink seems to be leaking into the cabinet."
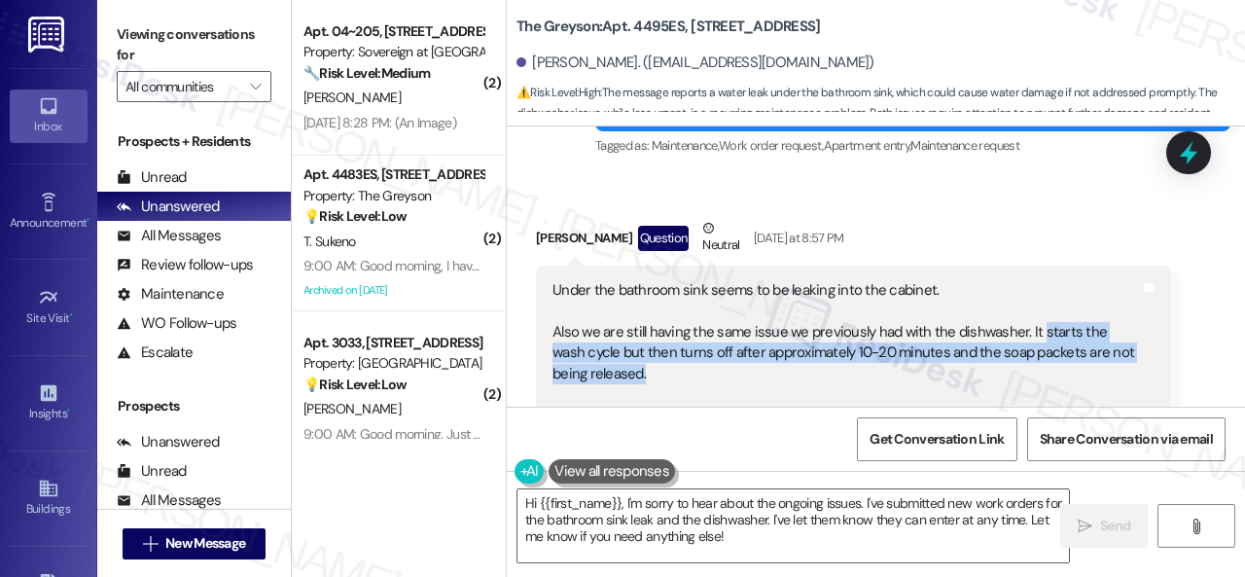
drag, startPoint x: 1033, startPoint y: 307, endPoint x: 1038, endPoint y: 341, distance: 34.4
click at [1038, 341] on div "Under the bathroom sink seems to be leaking into the cabinet. Also we are still…" at bounding box center [847, 353] width 588 height 146
copy div "starts the wash cycle but then turns off after approximately 10-20 minutes and …"
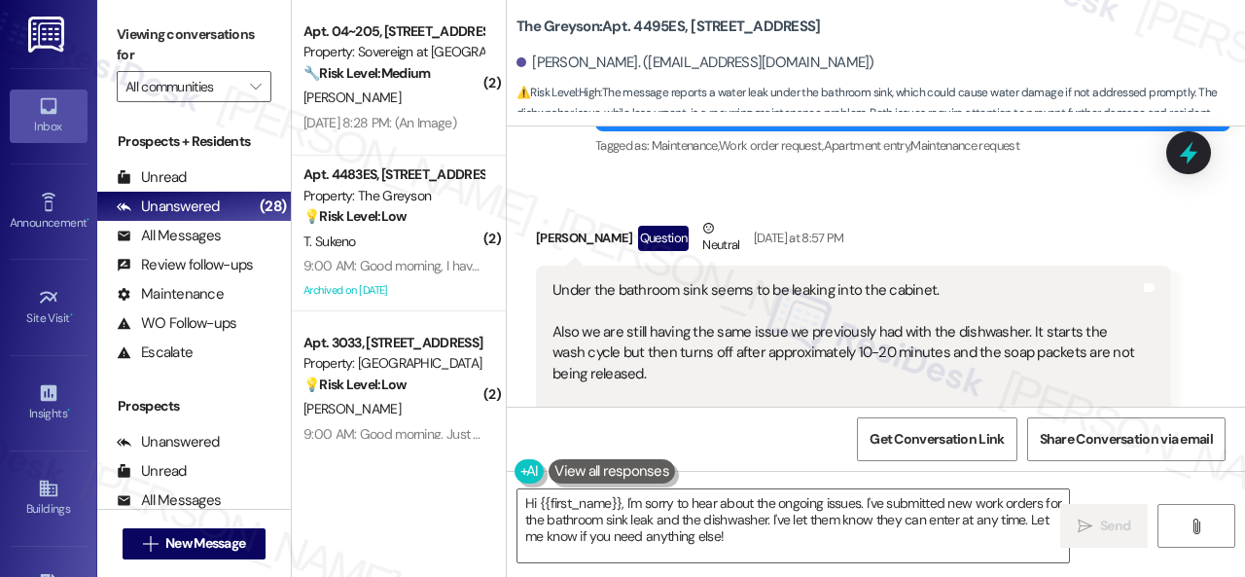
click at [893, 218] on div "Ryan Gordon Question Neutral Yesterday at 8:57 PM" at bounding box center [853, 242] width 635 height 48
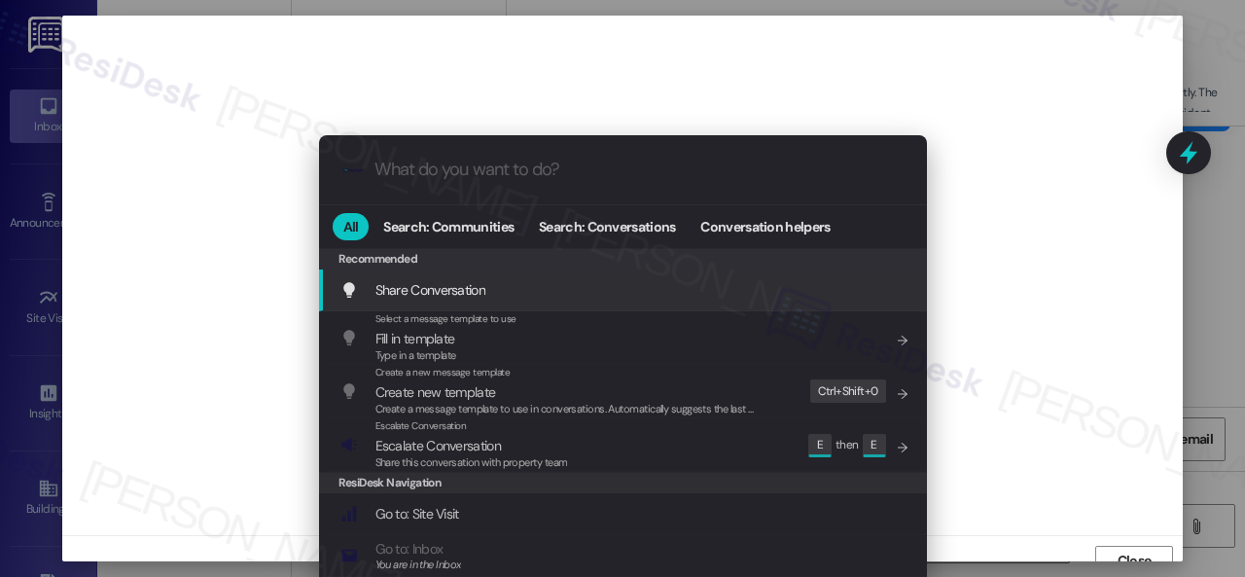
scroll to position [15, 0]
click at [1053, 400] on div ".cls-1{fill:#0a055f;}.cls-2{fill:#0cc4c4;} resideskLogoBlueOrange All Search: C…" at bounding box center [622, 288] width 1245 height 577
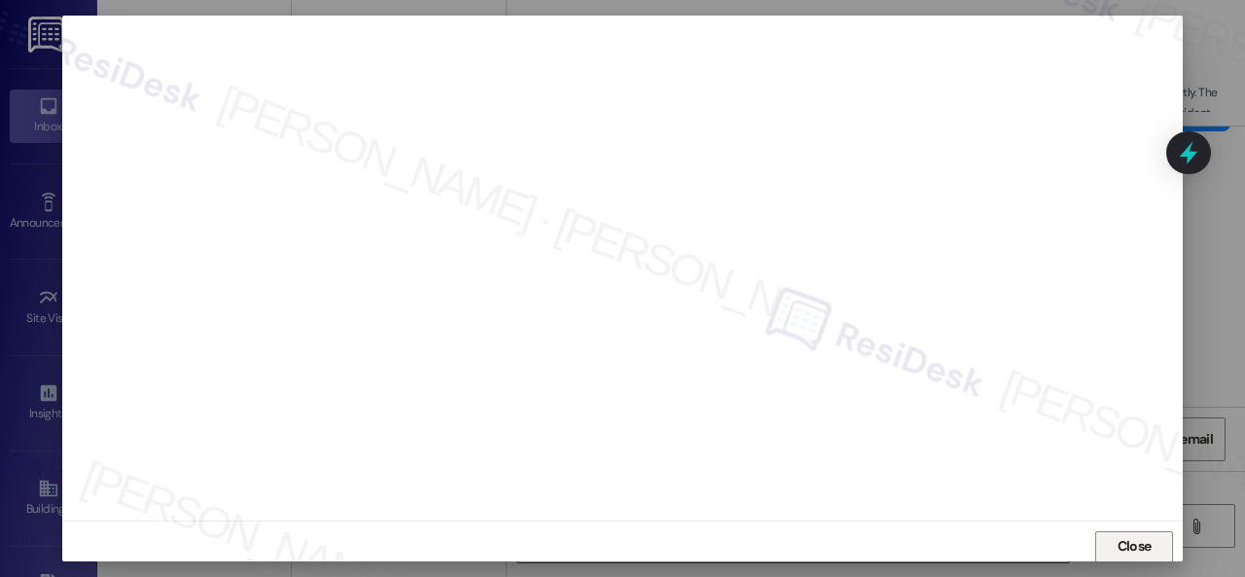
click at [1114, 542] on span "Close" at bounding box center [1135, 546] width 42 height 20
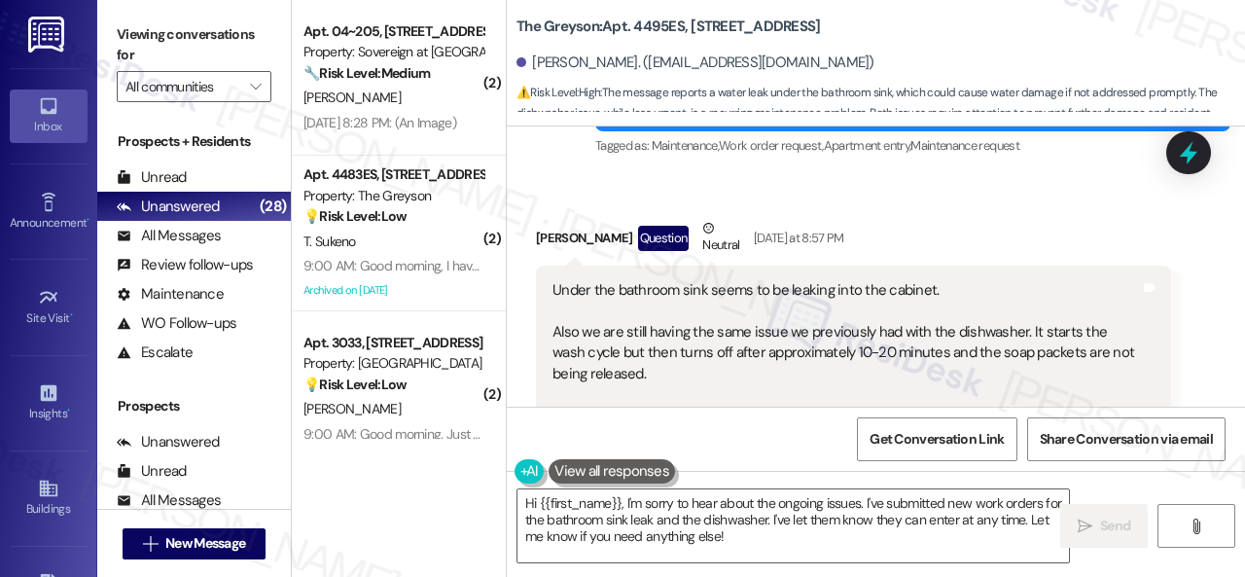
click at [939, 218] on div "Ryan Gordon Question Neutral Yesterday at 8:57 PM" at bounding box center [853, 242] width 635 height 48
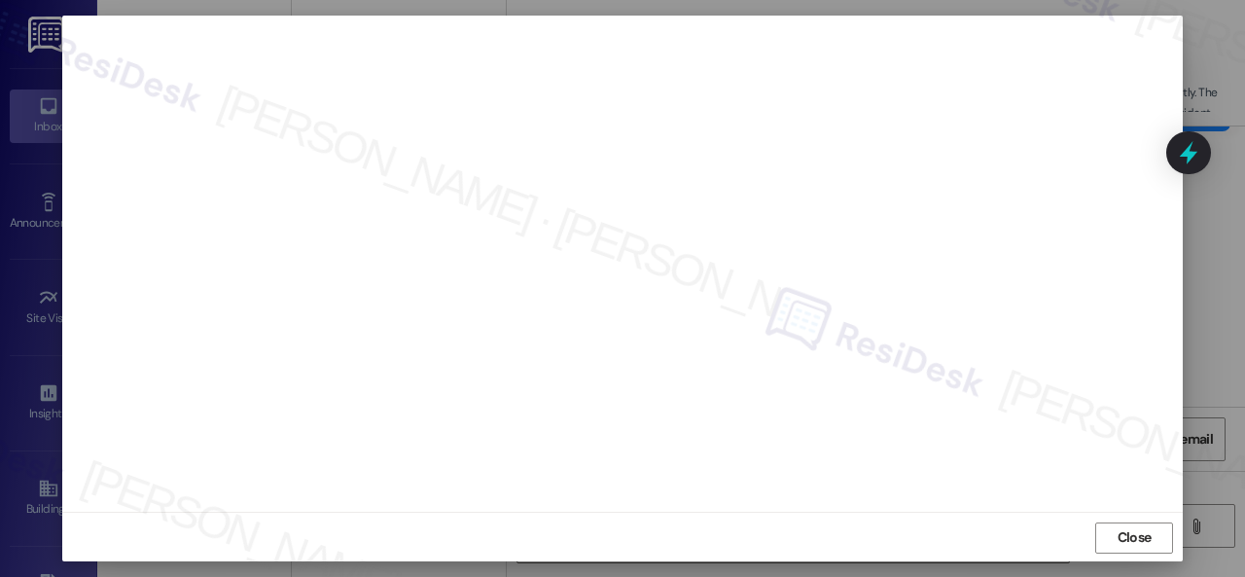
scroll to position [24, 0]
click at [1148, 536] on span "Close" at bounding box center [1135, 536] width 42 height 20
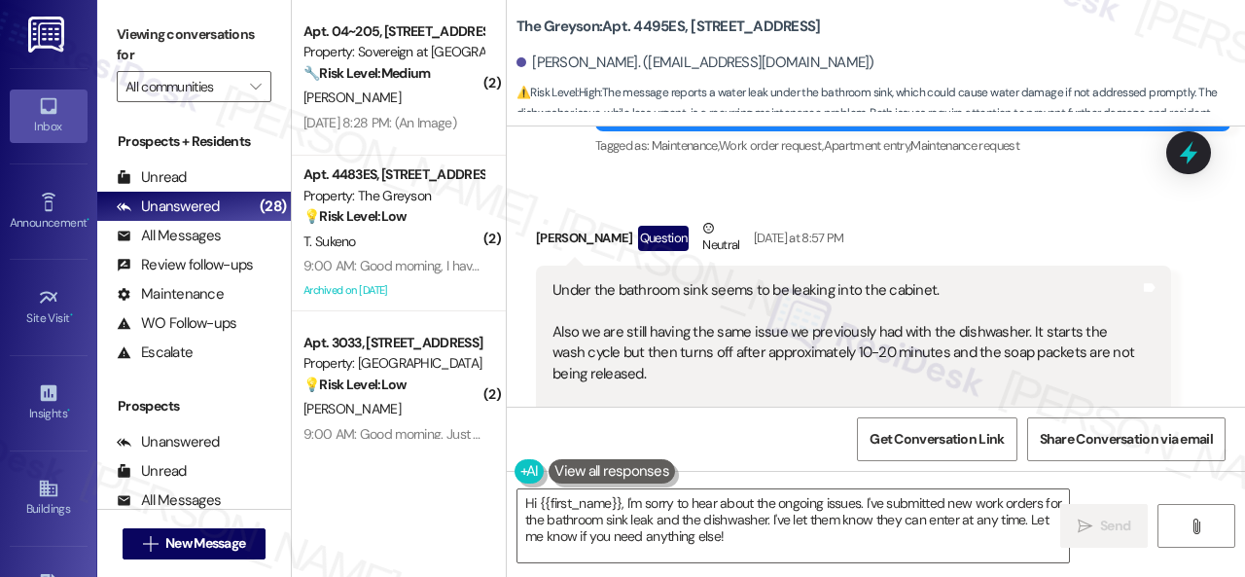
click at [909, 218] on div "Ryan Gordon Question Neutral Yesterday at 8:57 PM" at bounding box center [853, 242] width 635 height 48
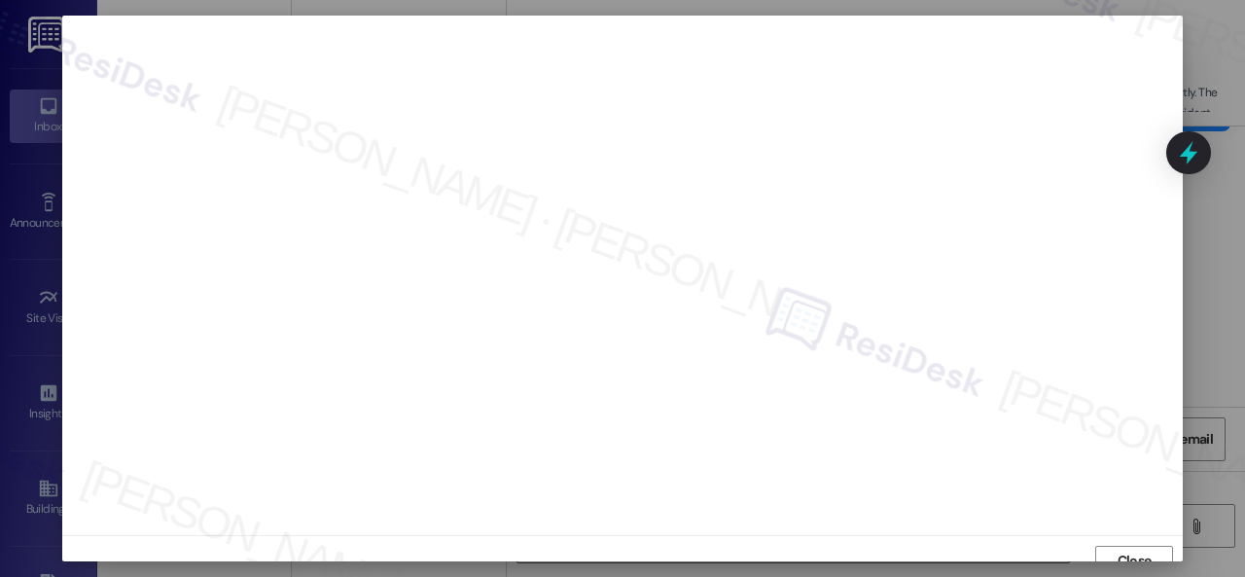
scroll to position [15, 0]
click at [1142, 548] on span "Close" at bounding box center [1135, 546] width 34 height 20
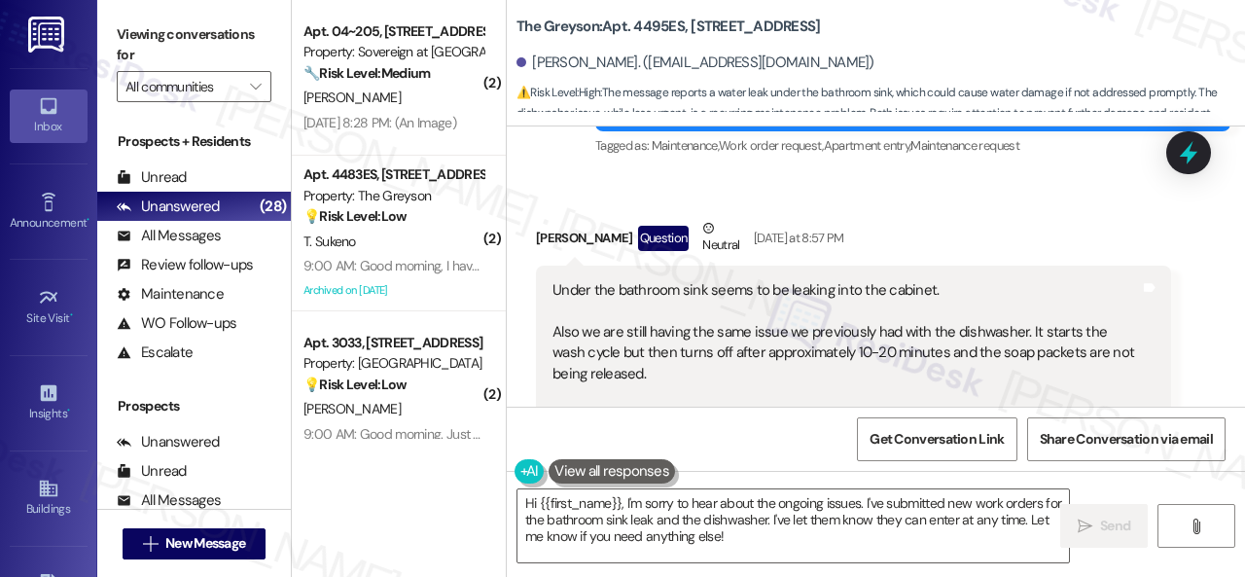
click at [950, 218] on div "Ryan Gordon Question Neutral Yesterday at 8:57 PM" at bounding box center [853, 242] width 635 height 48
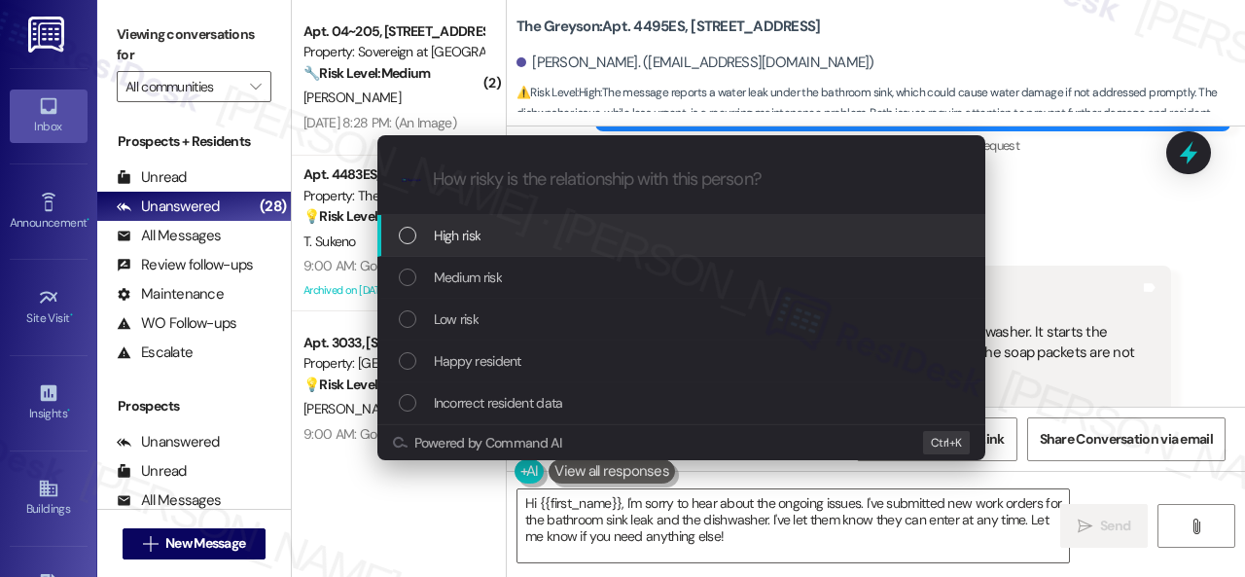
click at [440, 242] on span "High risk" at bounding box center [458, 235] width 48 height 21
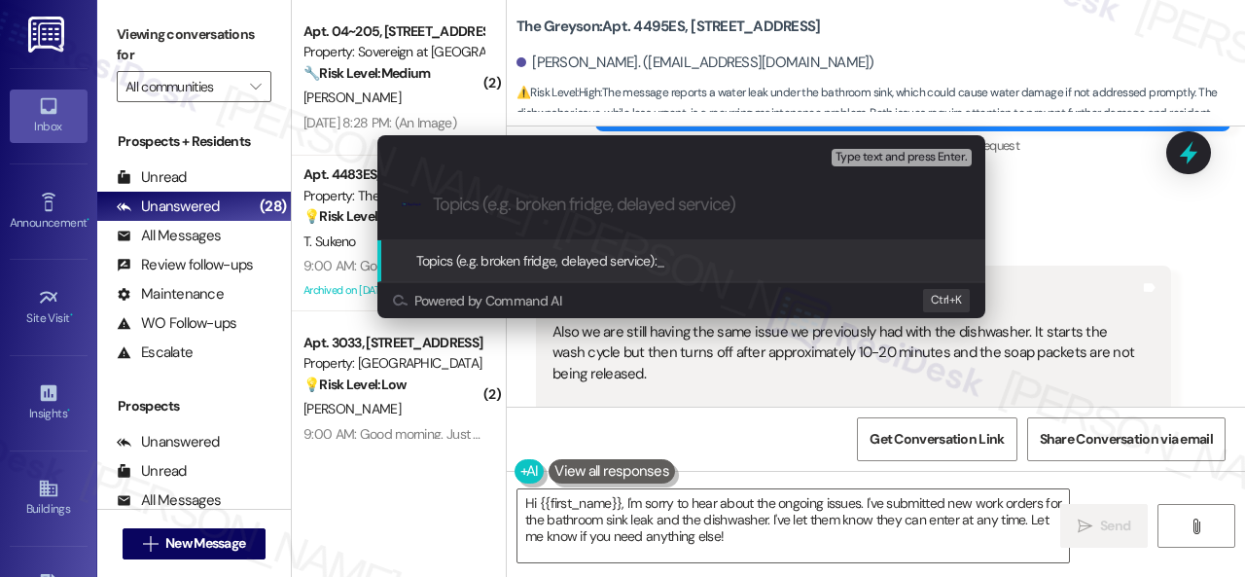
paste input "Work Orders filed by ResiDesk 294142 & 294143"
type input "Work Orders filed by ResiDesk 294142 & 294143"
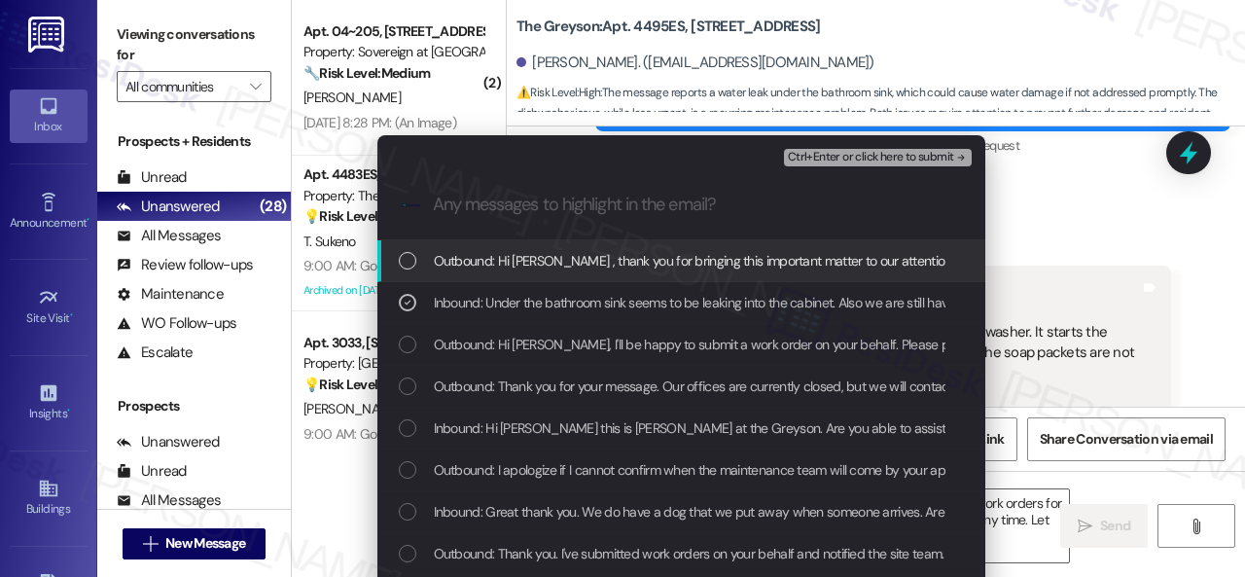
click at [827, 161] on span "Ctrl+Enter or click here to submit" at bounding box center [871, 158] width 166 height 14
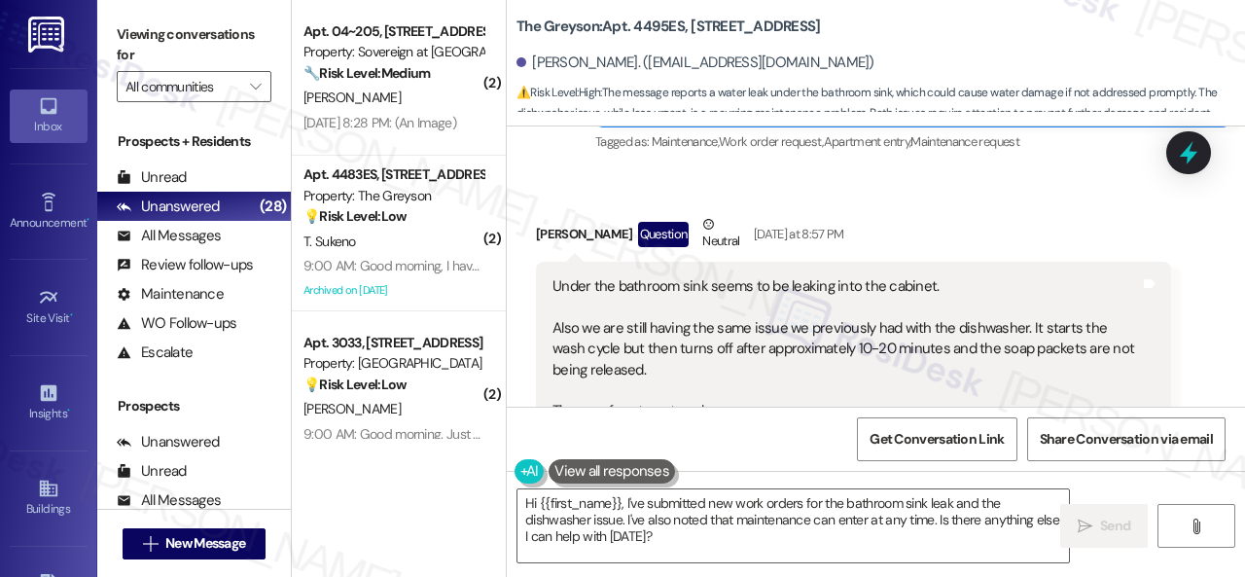
scroll to position [2559, 0]
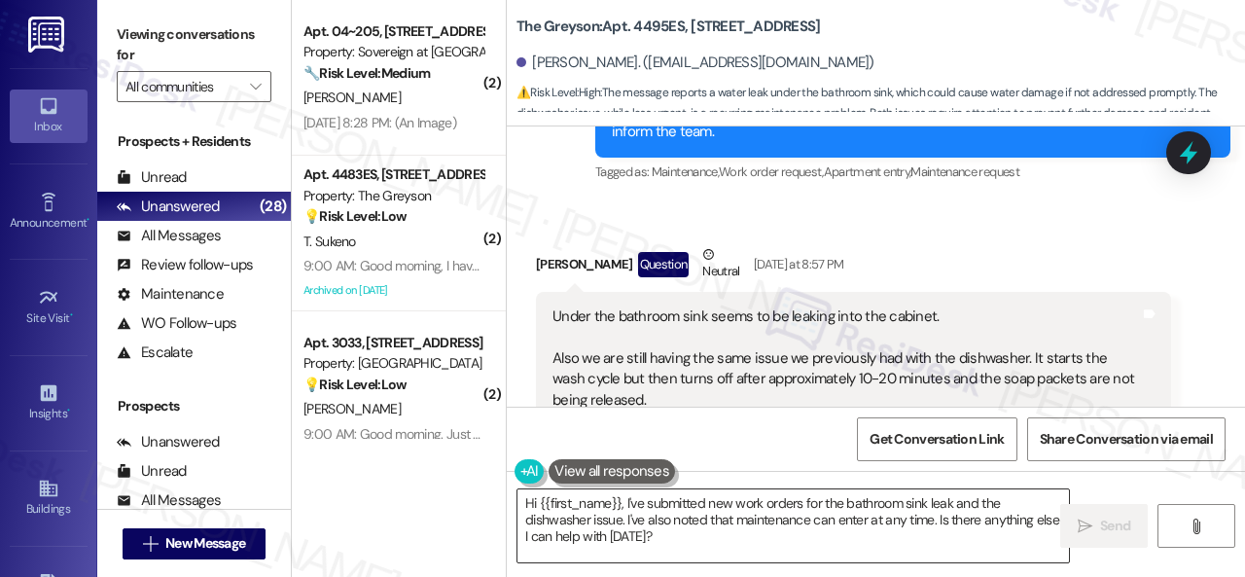
click at [872, 488] on div "Hi {{first_name}}, I've submitted new work orders for the bathroom sink leak an…" at bounding box center [794, 525] width 554 height 75
drag, startPoint x: 739, startPoint y: 516, endPoint x: 712, endPoint y: 519, distance: 27.4
click at [739, 515] on textarea "Hi {{first_name}}, I've submitted new work orders for the bathroom sink leak an…" at bounding box center [794, 525] width 552 height 73
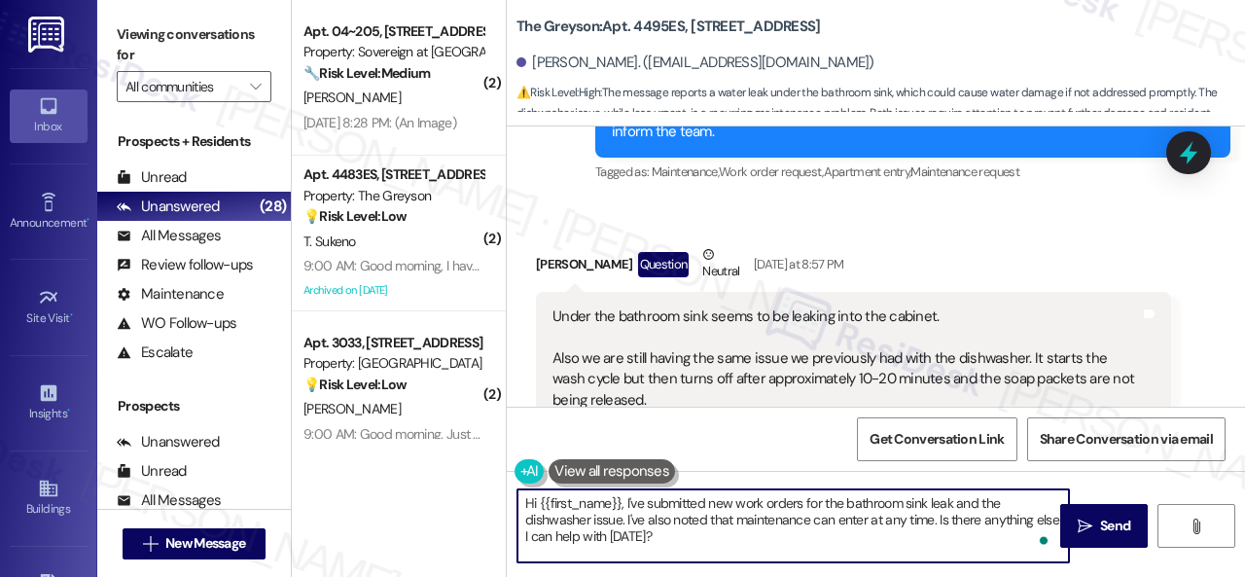
drag, startPoint x: 673, startPoint y: 523, endPoint x: 683, endPoint y: 534, distance: 15.2
click at [683, 534] on textarea "Hi {{first_name}}, I've submitted new work orders for the bathroom sink leak an…" at bounding box center [794, 525] width 552 height 73
paste textarea "ified the site team. Please let me know if you have an update or need anything …"
click at [720, 499] on textarea "Hi {{first_name}}, I've submitted new work orders for the bathroom sink leak an…" at bounding box center [794, 525] width 552 height 73
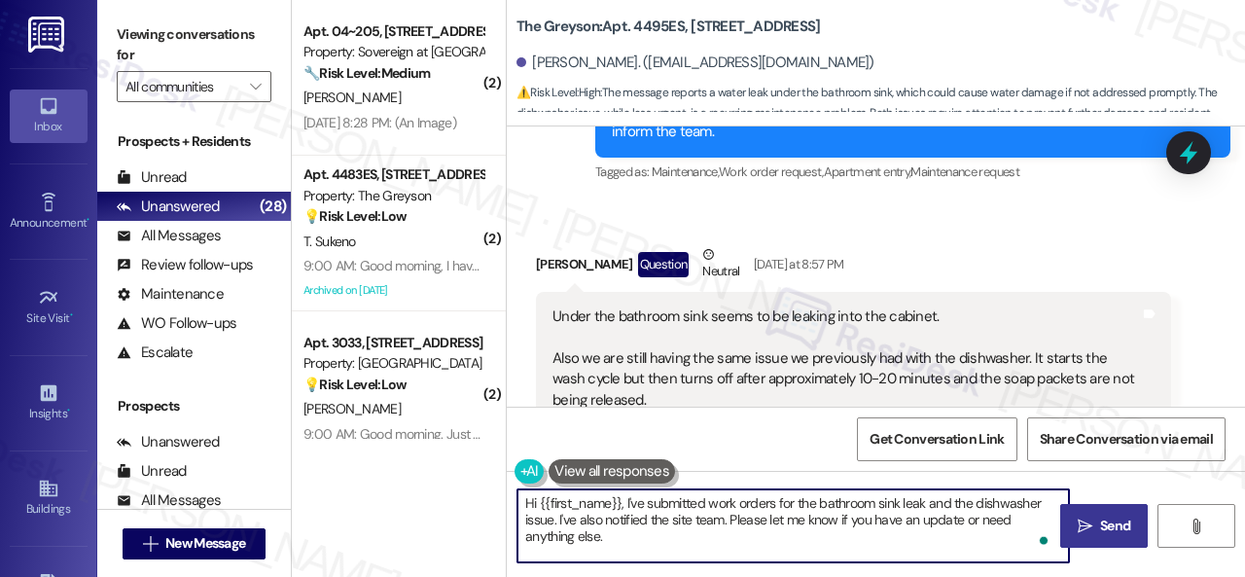
type textarea "Hi {{first_name}}, I've submitted work orders for the bathroom sink leak and th…"
click at [1105, 528] on span "Send" at bounding box center [1115, 526] width 30 height 20
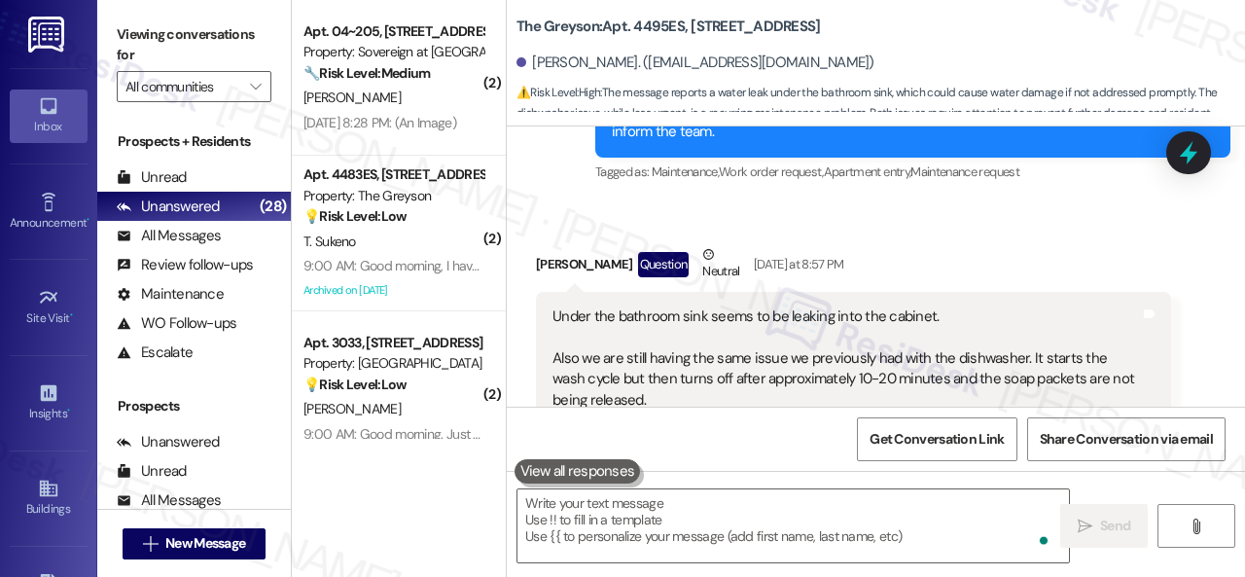
scroll to position [2948, 0]
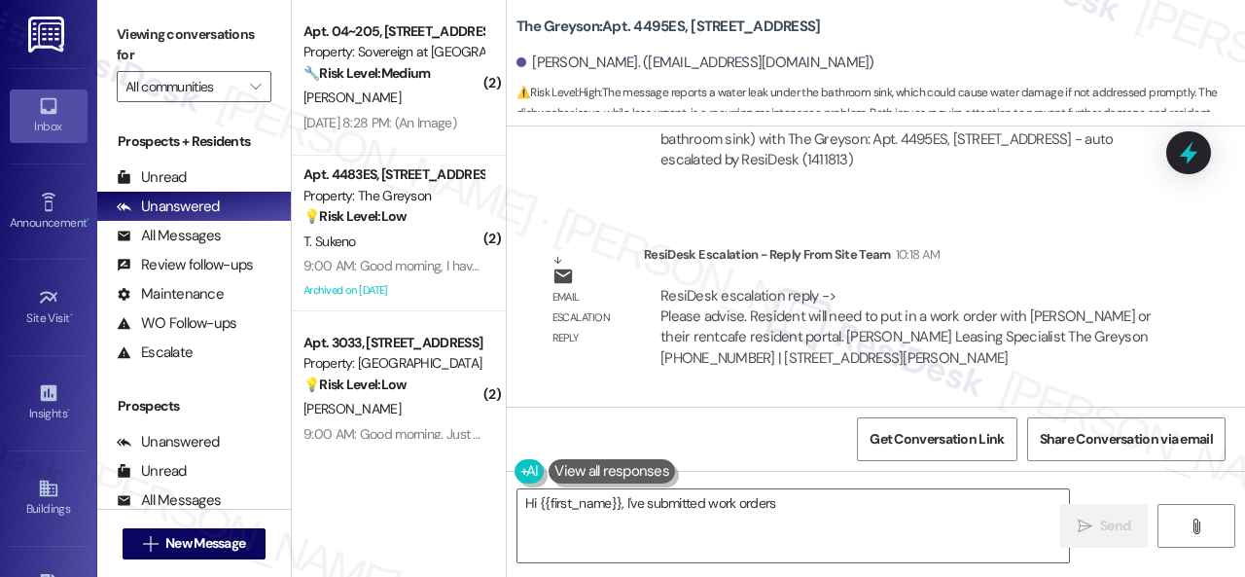
scroll to position [3727, 0]
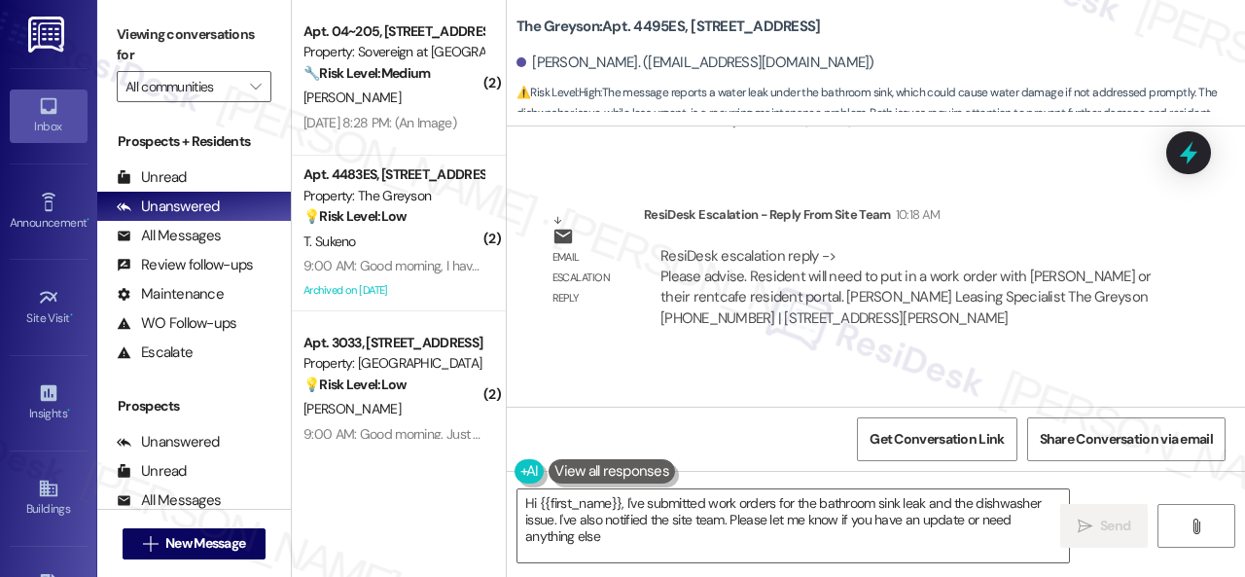
type textarea "Hi {{first_name}}, I've submitted work orders for the bathroom sink leak and th…"
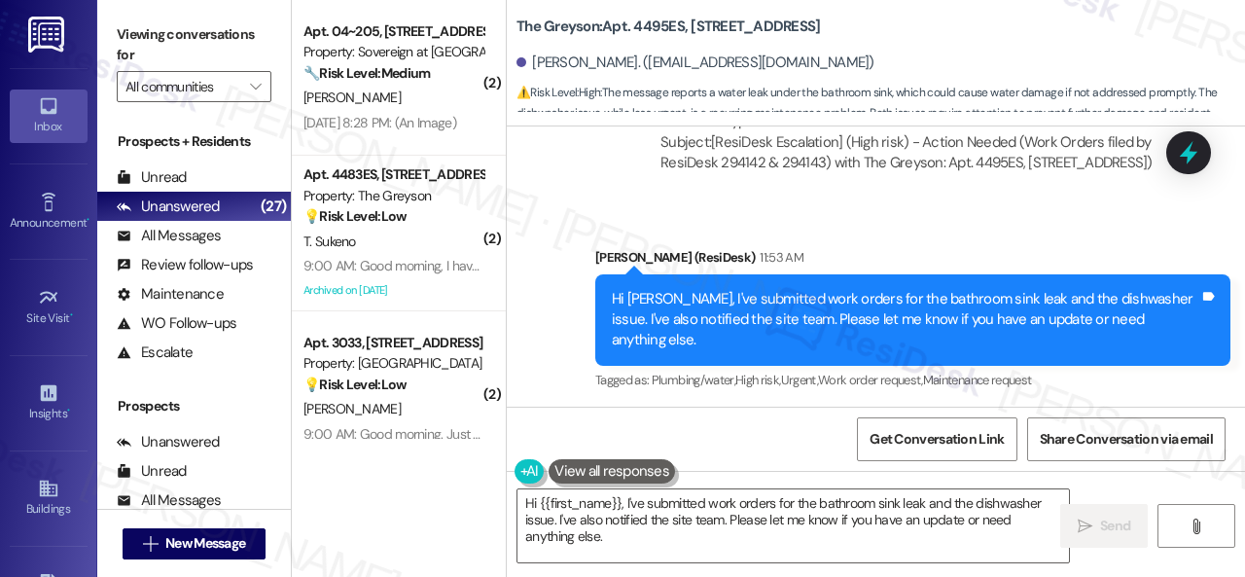
scroll to position [6, 0]
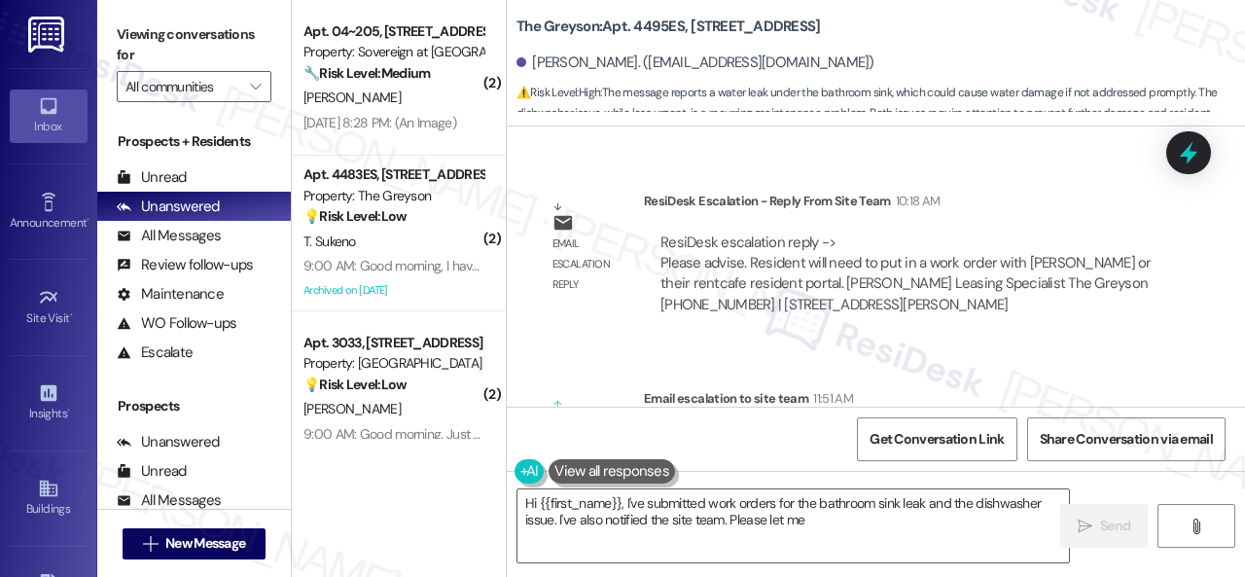
scroll to position [3824, 0]
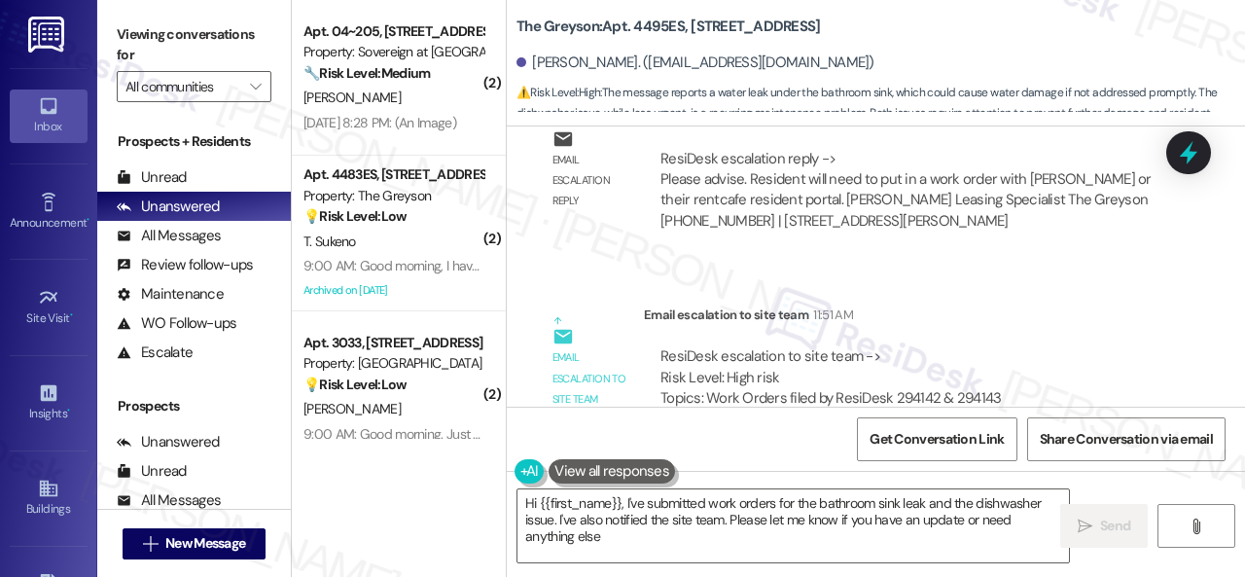
type textarea "Hi {{first_name}}, I've submitted work orders for the bathroom sink leak and th…"
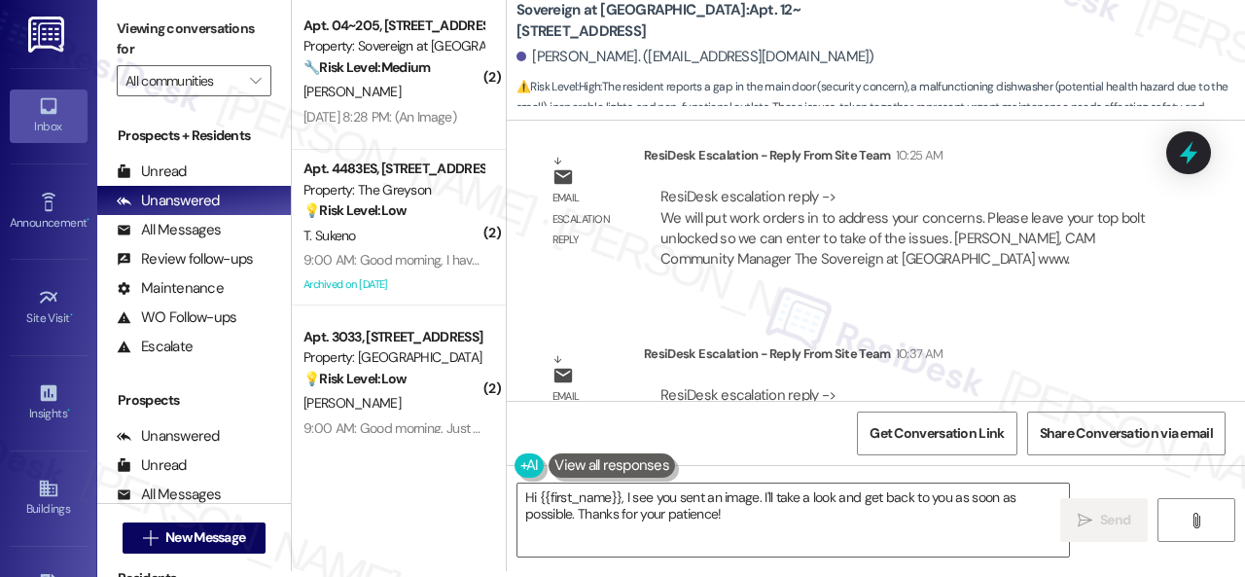
scroll to position [2092, 0]
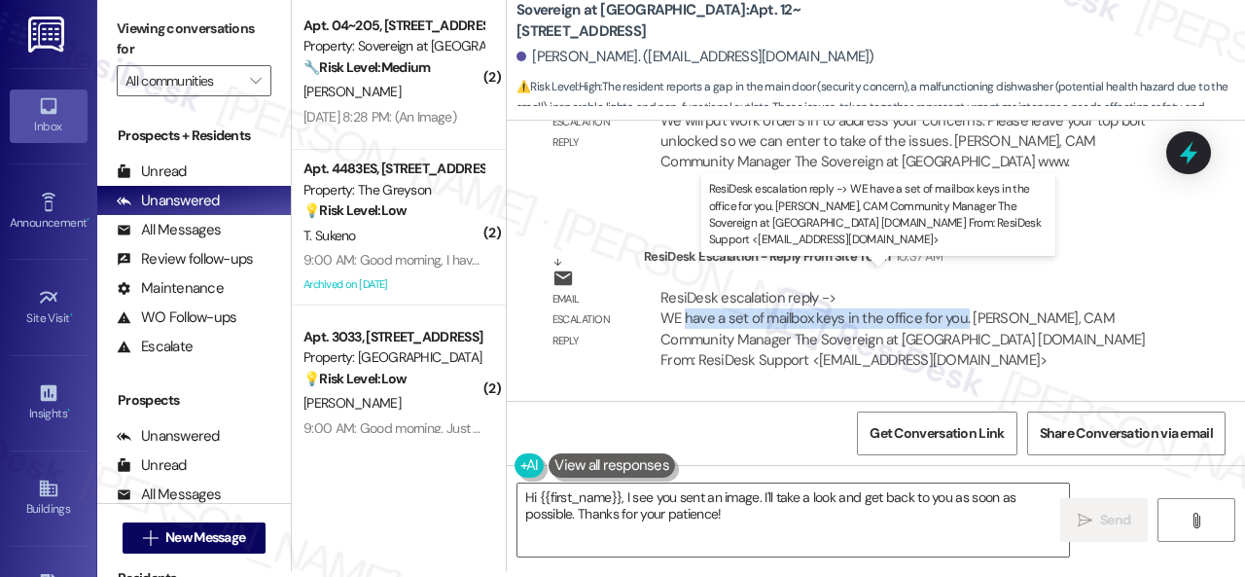
drag, startPoint x: 685, startPoint y: 299, endPoint x: 964, endPoint y: 293, distance: 279.3
click at [964, 293] on div "ResiDesk escalation reply -> WE have a set of mailbox keys in the office for yo…" at bounding box center [904, 329] width 486 height 82
copy div "have a set of mailbox keys in the office for you."
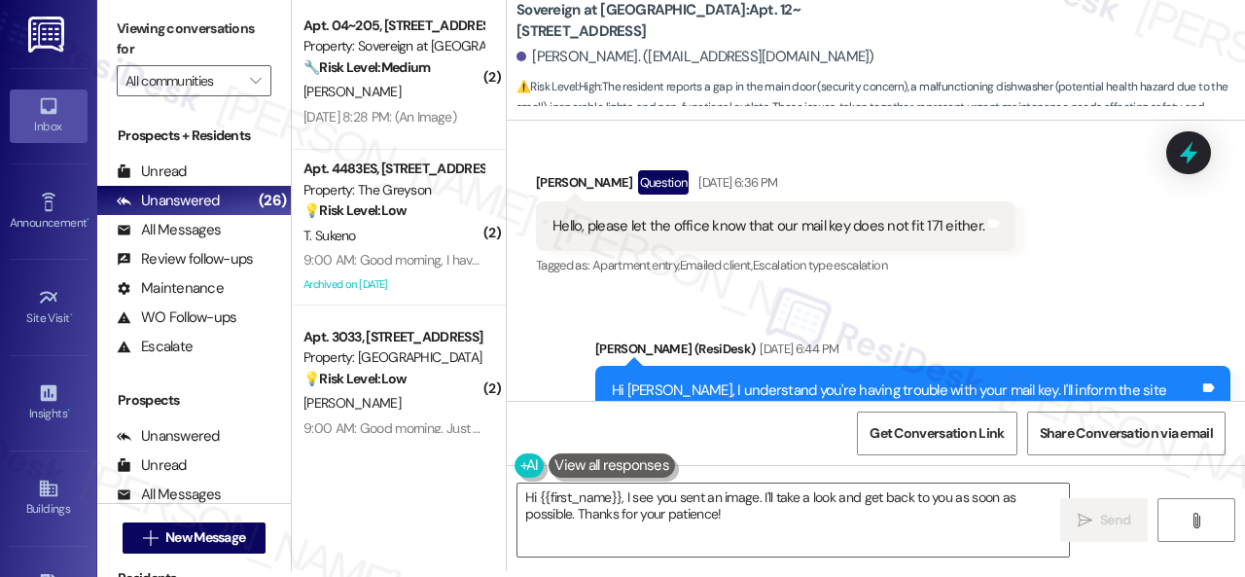
scroll to position [195, 0]
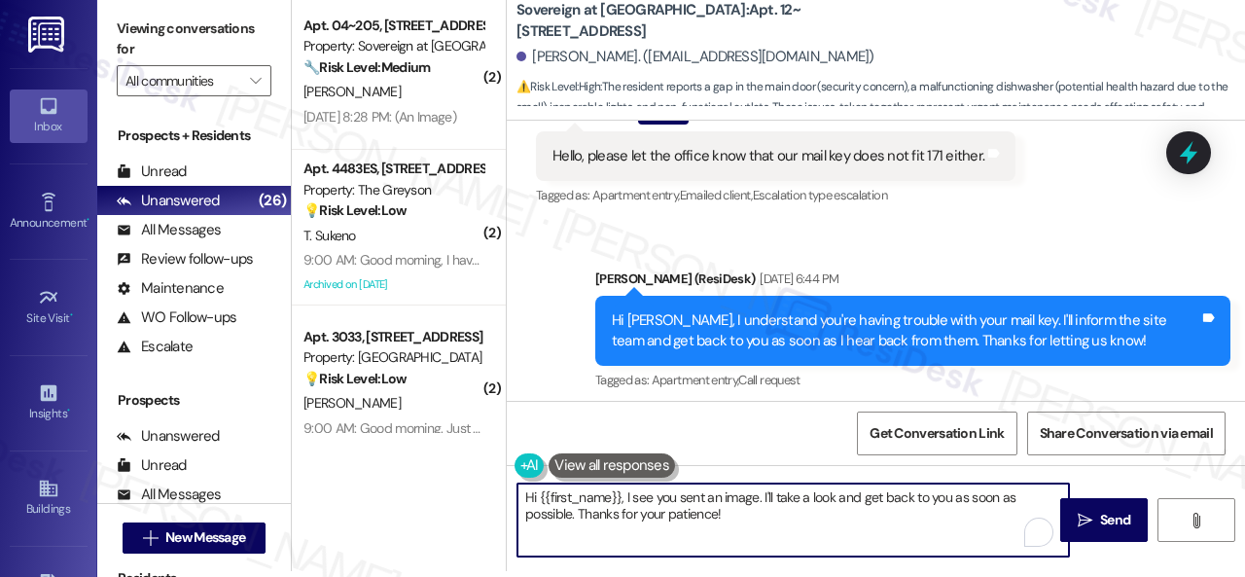
drag, startPoint x: 632, startPoint y: 498, endPoint x: 734, endPoint y: 527, distance: 105.3
click at [734, 527] on textarea "Hi {{first_name}}, I see you sent an image. I'll take a look and get back to yo…" at bounding box center [794, 520] width 552 height 73
click at [810, 495] on textarea "Hi {{first_name}}, I understand you have a concern about your mailbox key and" at bounding box center [794, 520] width 552 height 73
click at [990, 493] on textarea "Hi {{first_name}}, I understand you have a concerns about your mailbox key and" at bounding box center [794, 520] width 552 height 73
click at [771, 495] on textarea "Hi {{first_name}}, I understand you have a concerns about your mailbox key and …" at bounding box center [794, 520] width 552 height 73
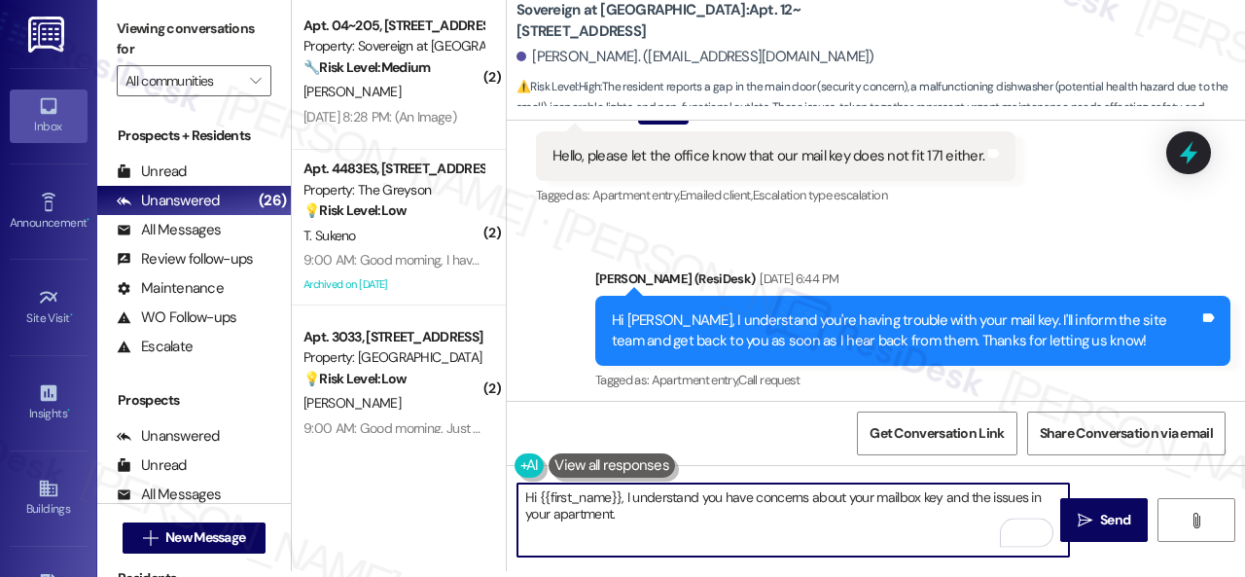
click at [658, 524] on textarea "Hi {{first_name}}, I understand you have concerns about your mailbox key and th…" at bounding box center [794, 520] width 552 height 73
paste textarea "The site team has stated that they have a set of mailbox keys in the office for…"
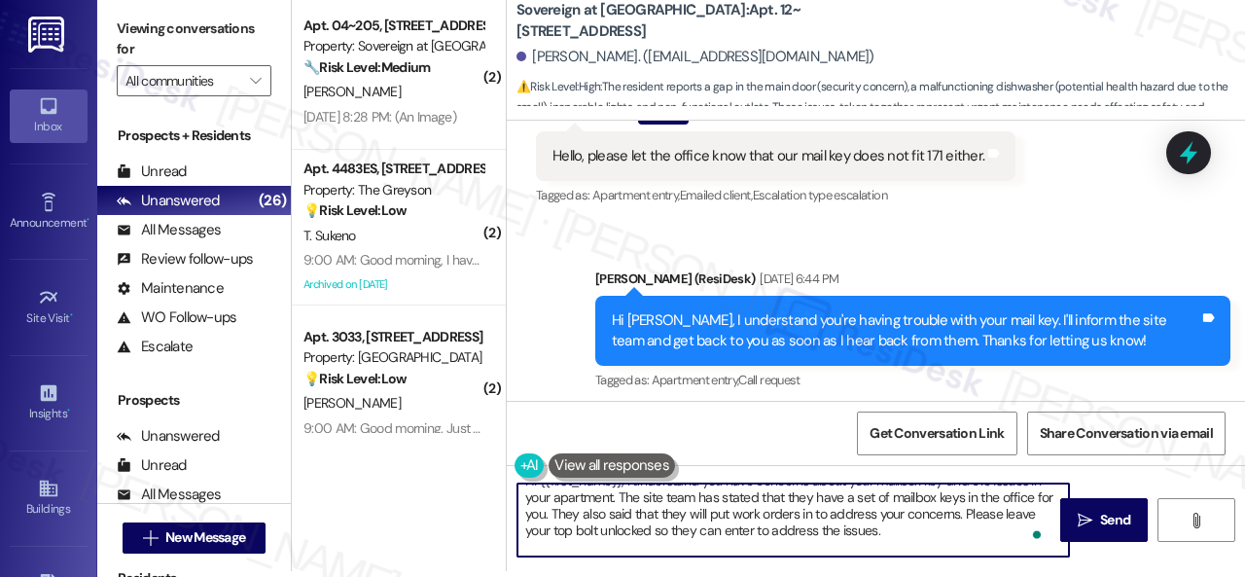
scroll to position [0, 0]
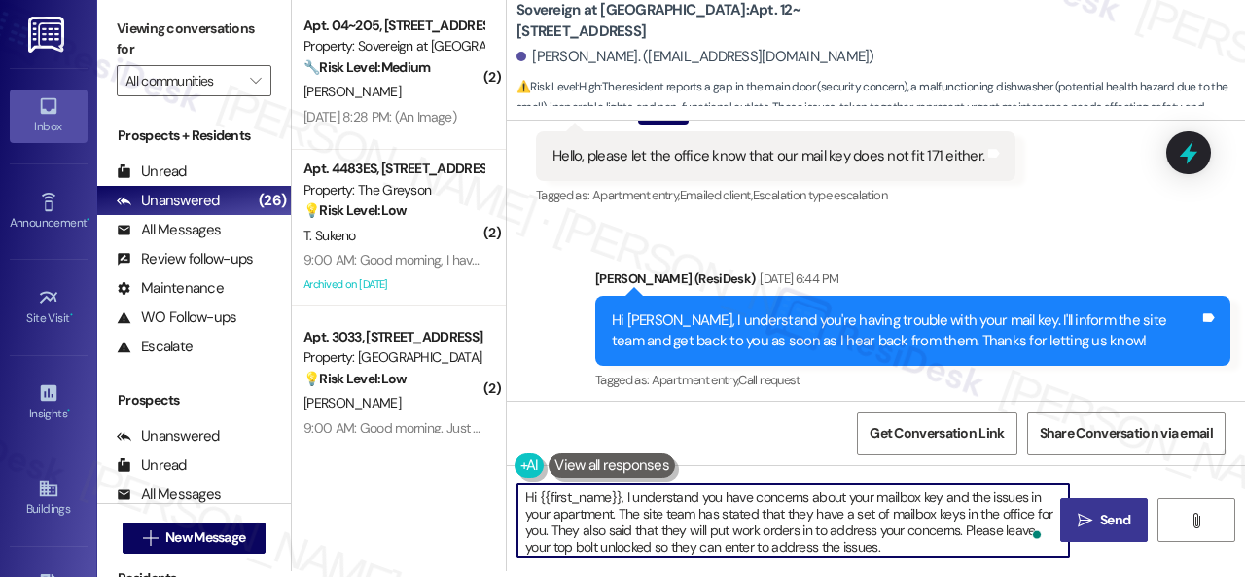
type textarea "Hi {{first_name}}, I understand you have concerns about your mailbox key and th…"
click at [1097, 515] on span "Send" at bounding box center [1116, 520] width 38 height 20
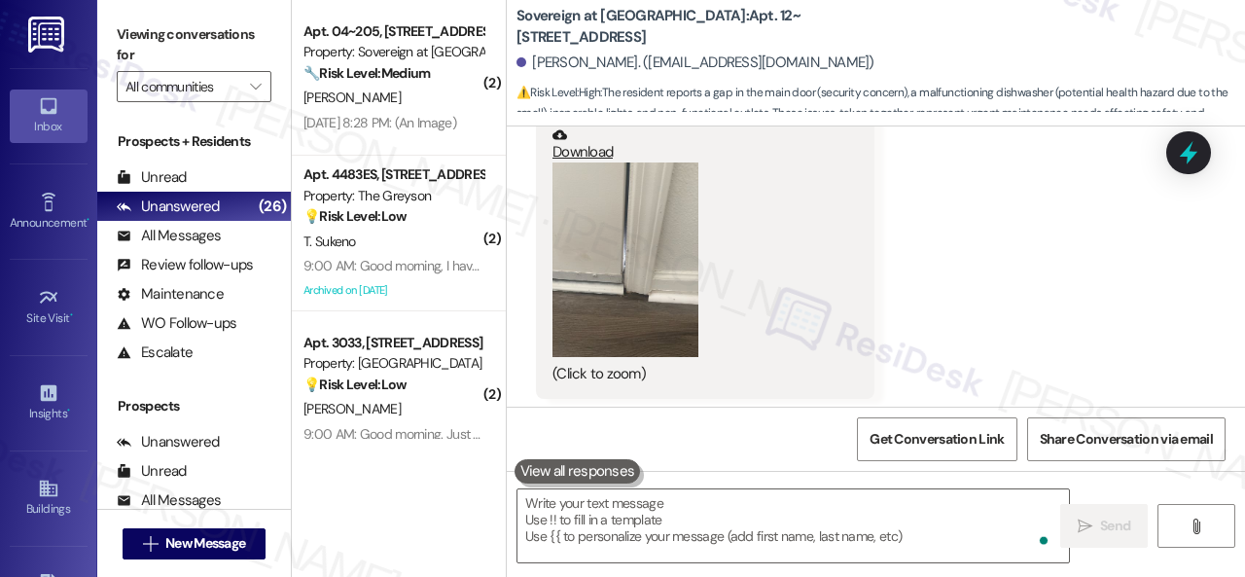
scroll to position [1144, 0]
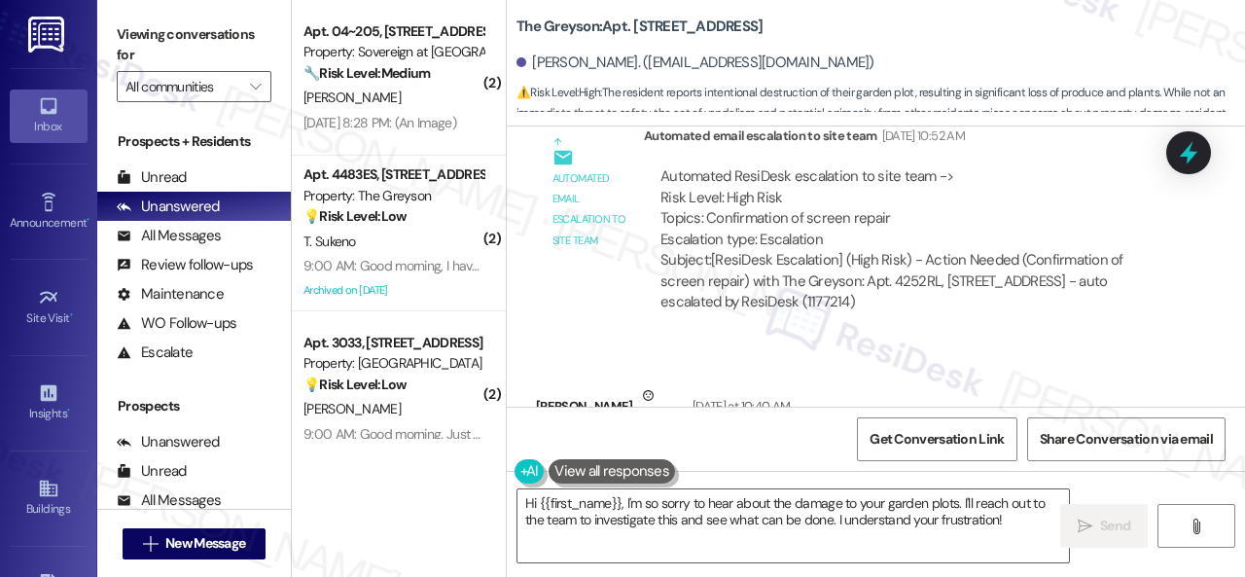
scroll to position [64045, 0]
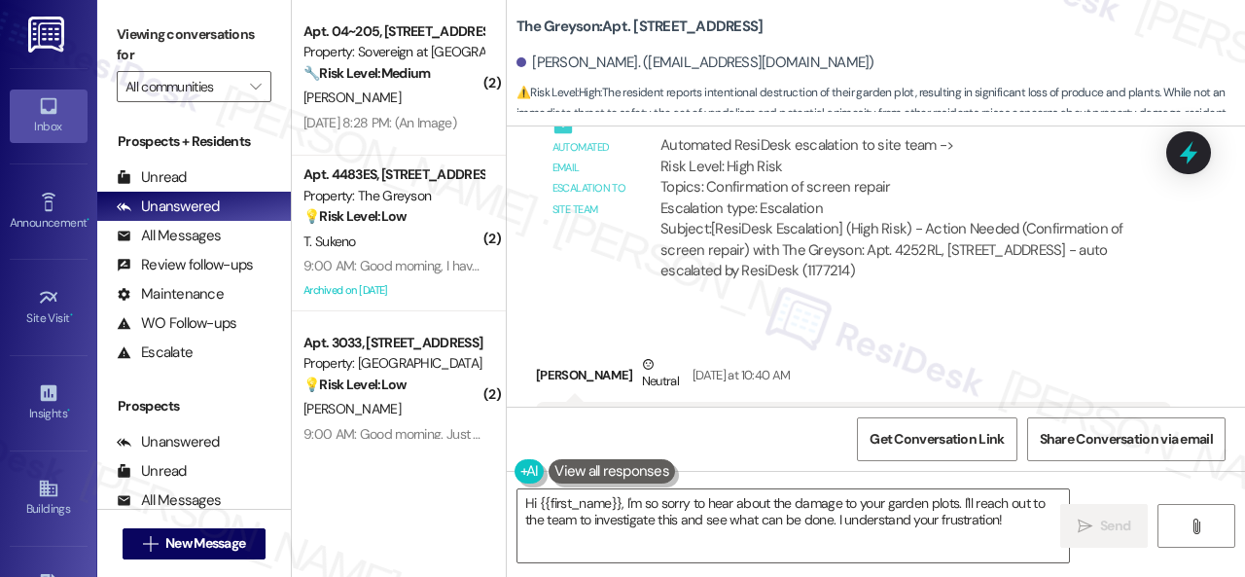
drag, startPoint x: 660, startPoint y: 320, endPoint x: 823, endPoint y: 309, distance: 163.8
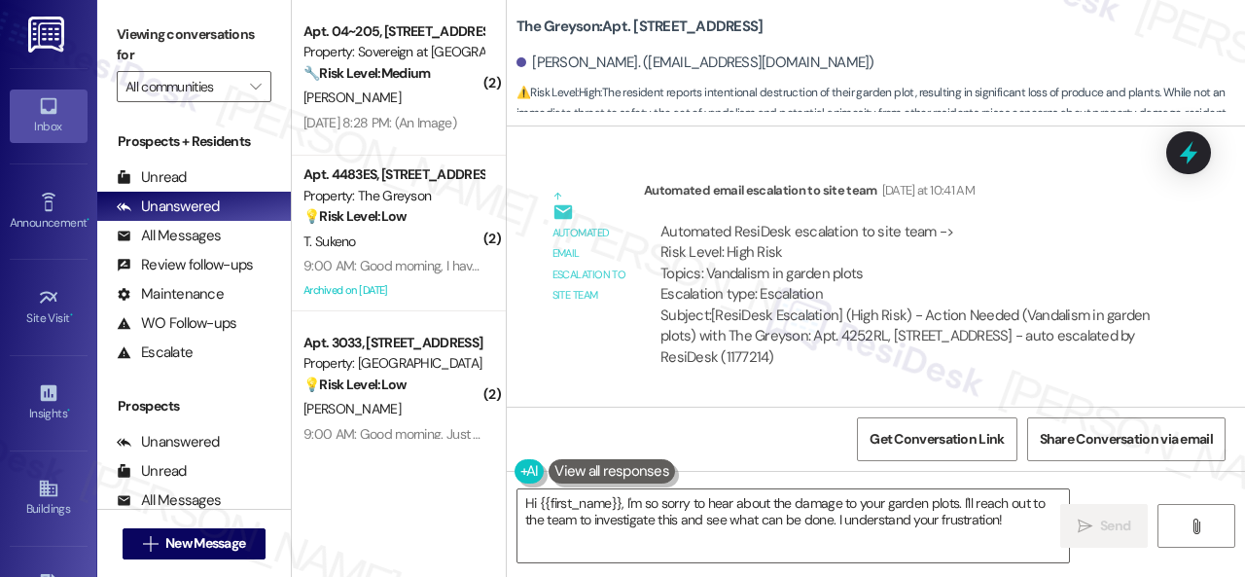
scroll to position [65407, 0]
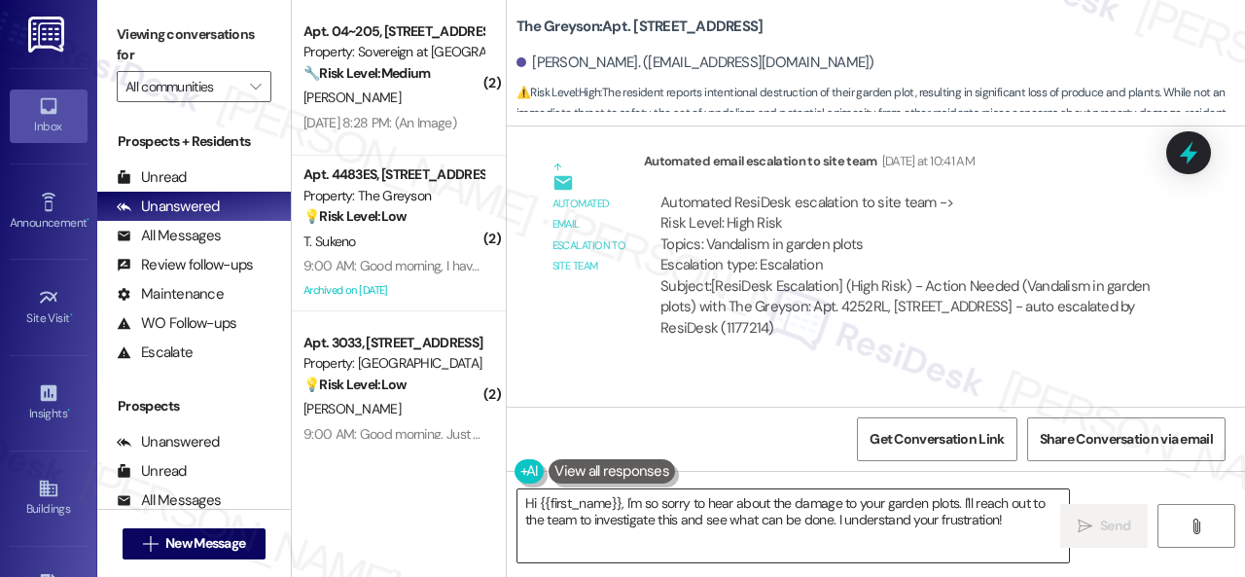
drag, startPoint x: 962, startPoint y: 505, endPoint x: 1022, endPoint y: 525, distance: 62.8
click at [1022, 525] on textarea "Hi {{first_name}}, I'm so sorry to hear about the damage to your garden plots. …" at bounding box center [794, 525] width 552 height 73
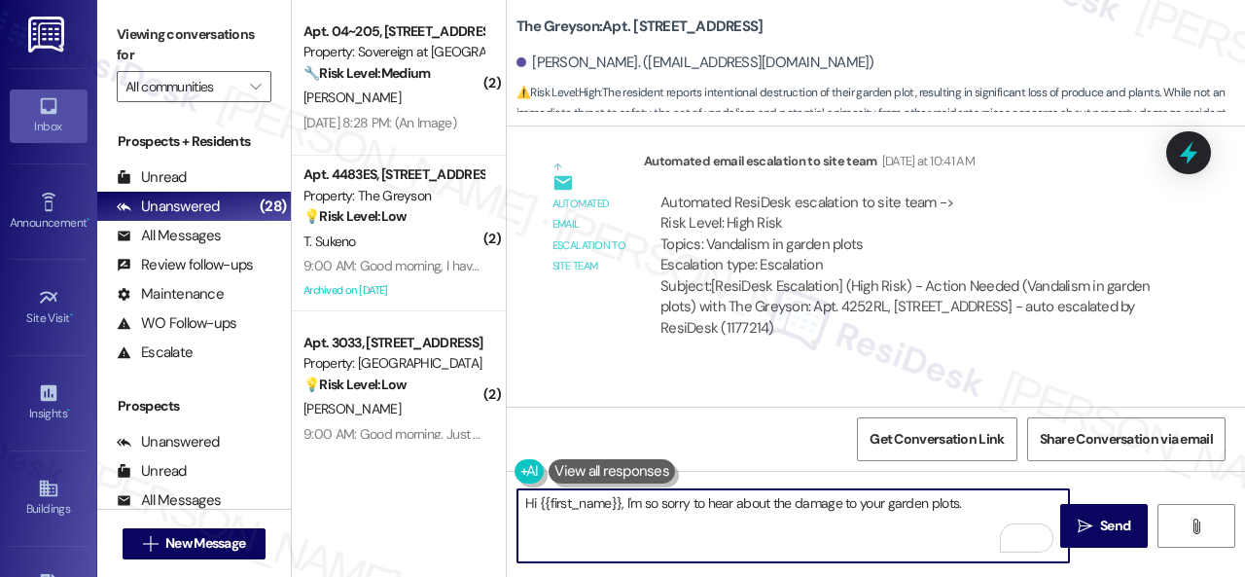
paste textarea "The site team has stated that they want to confirm the correct use of the spots…"
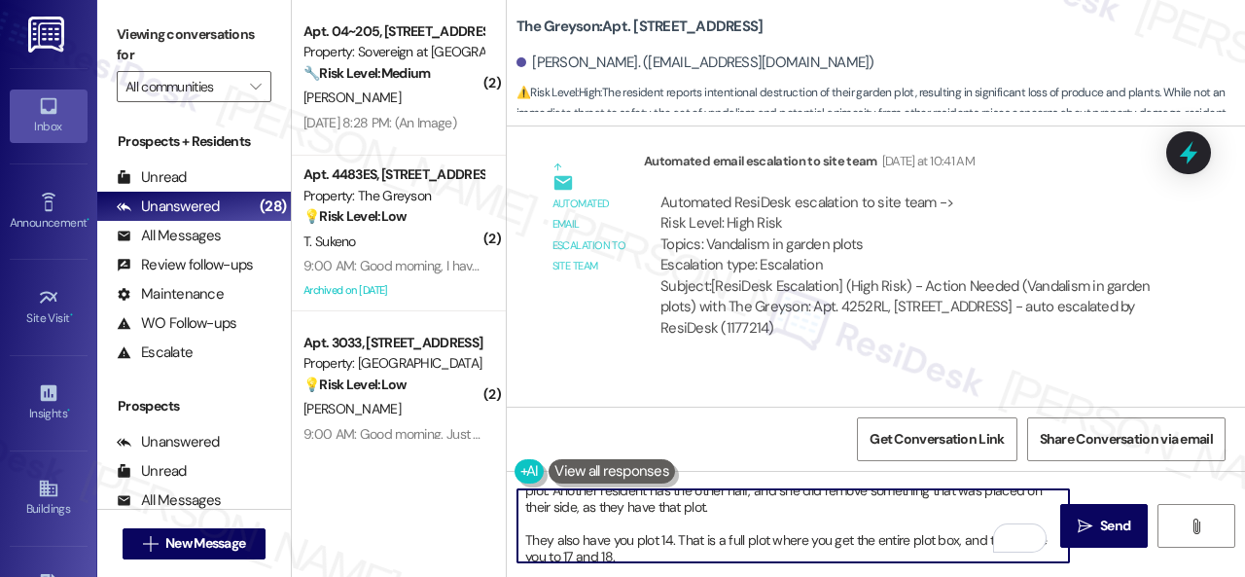
scroll to position [90, 0]
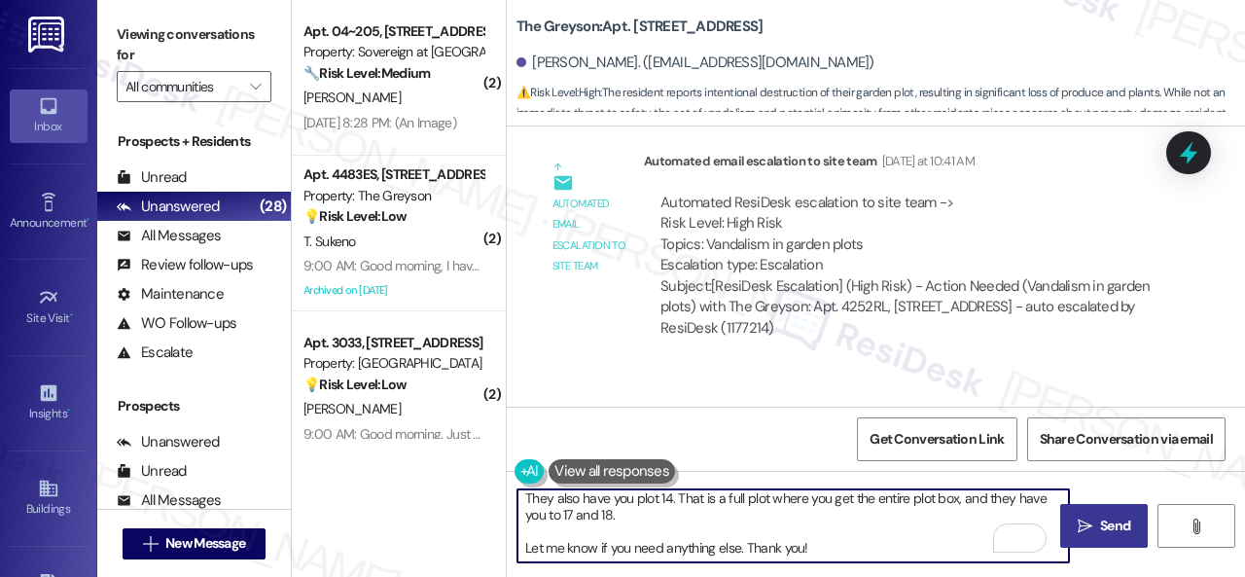
type textarea "Hi {{first_name}}, I'm so sorry to hear about the damage to your garden plots. …"
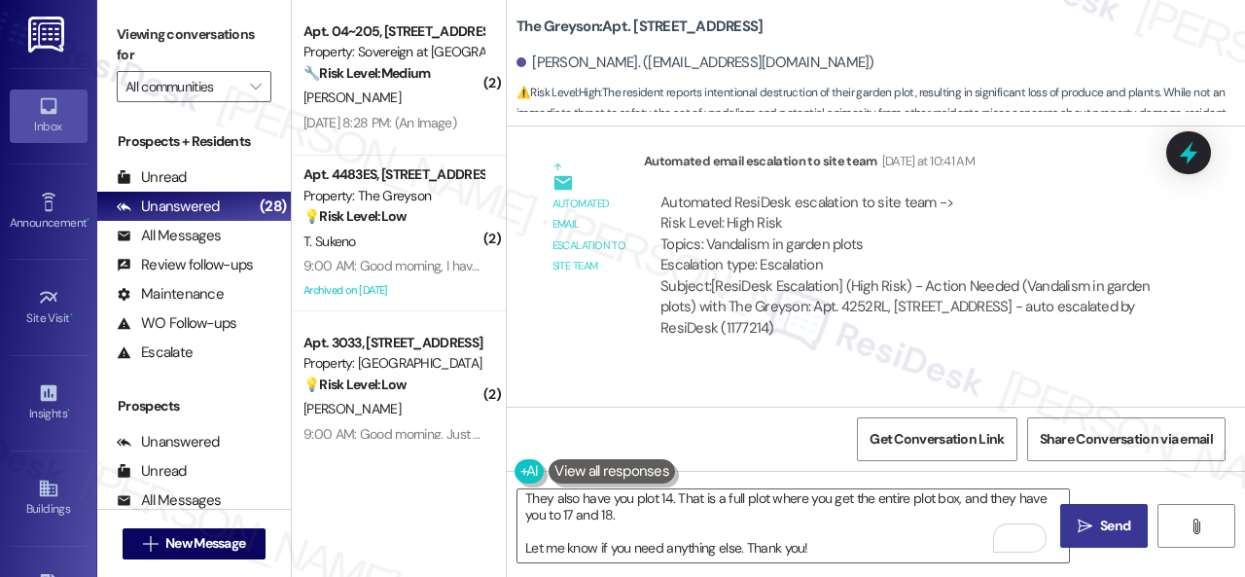
click at [1111, 520] on span "Send" at bounding box center [1115, 526] width 30 height 20
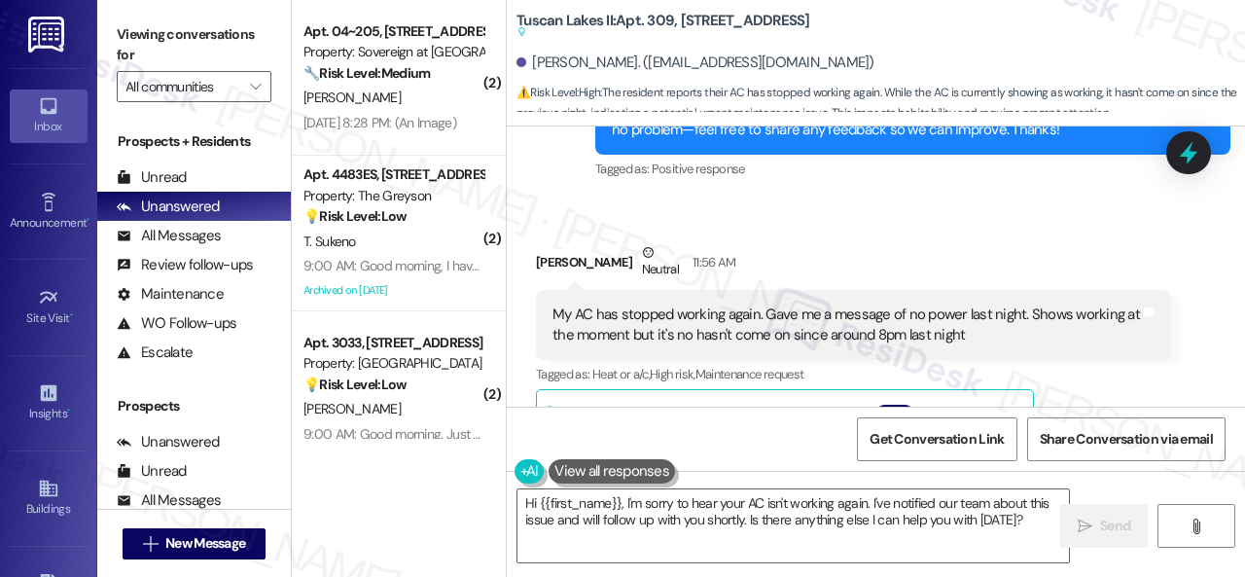
scroll to position [7418, 0]
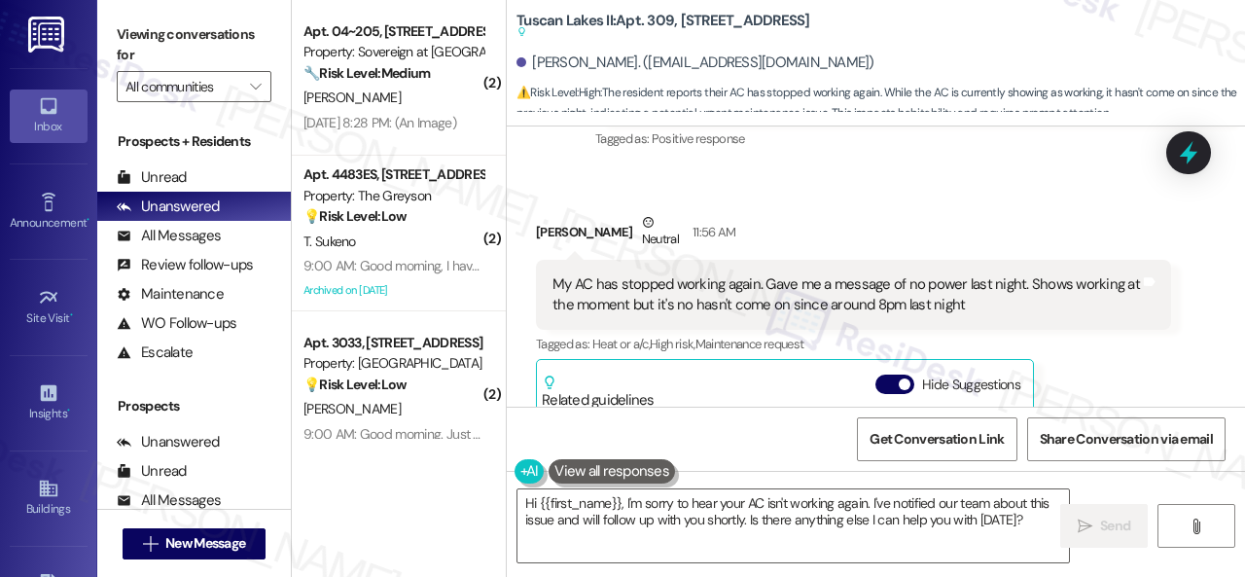
drag, startPoint x: 795, startPoint y: 157, endPoint x: 802, endPoint y: 169, distance: 14.4
click at [796, 157] on div "Sent via SMS [PERSON_NAME] (ResiDesk) [DATE] 1:30 PM Glad to hear things are al…" at bounding box center [913, 90] width 665 height 156
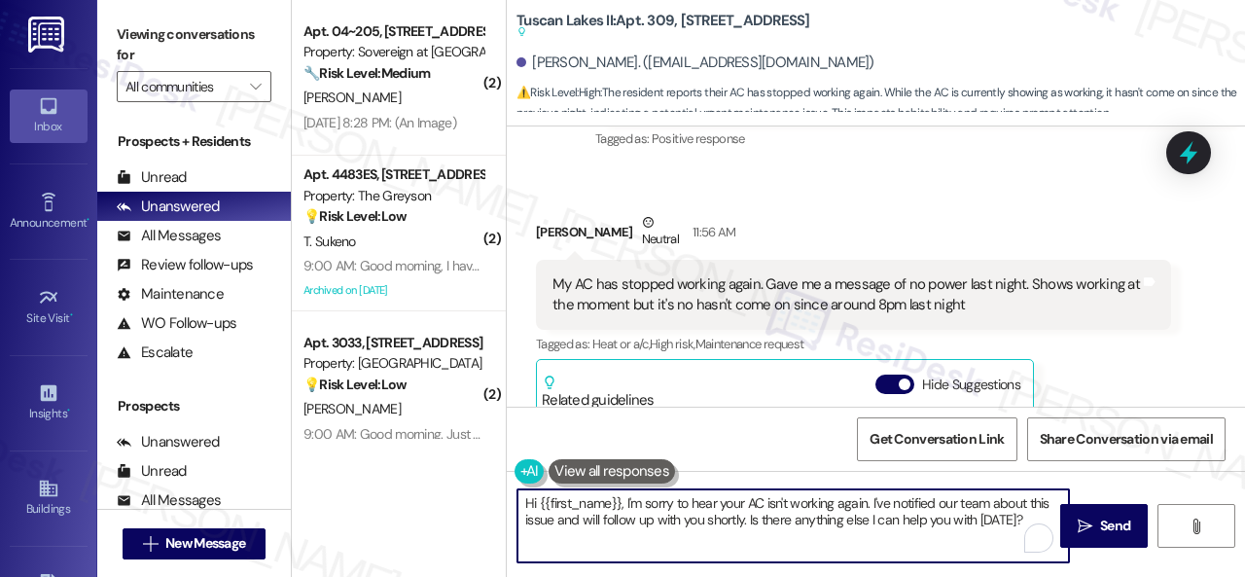
drag, startPoint x: 874, startPoint y: 503, endPoint x: 1025, endPoint y: 524, distance: 152.3
click at [1025, 524] on textarea "Hi {{first_name}}, I'm sorry to hear your AC isn't working again. I've notified…" at bounding box center [794, 525] width 552 height 73
paste textarea "We apologize for any inconvenience this may have caused. Is there a work order …"
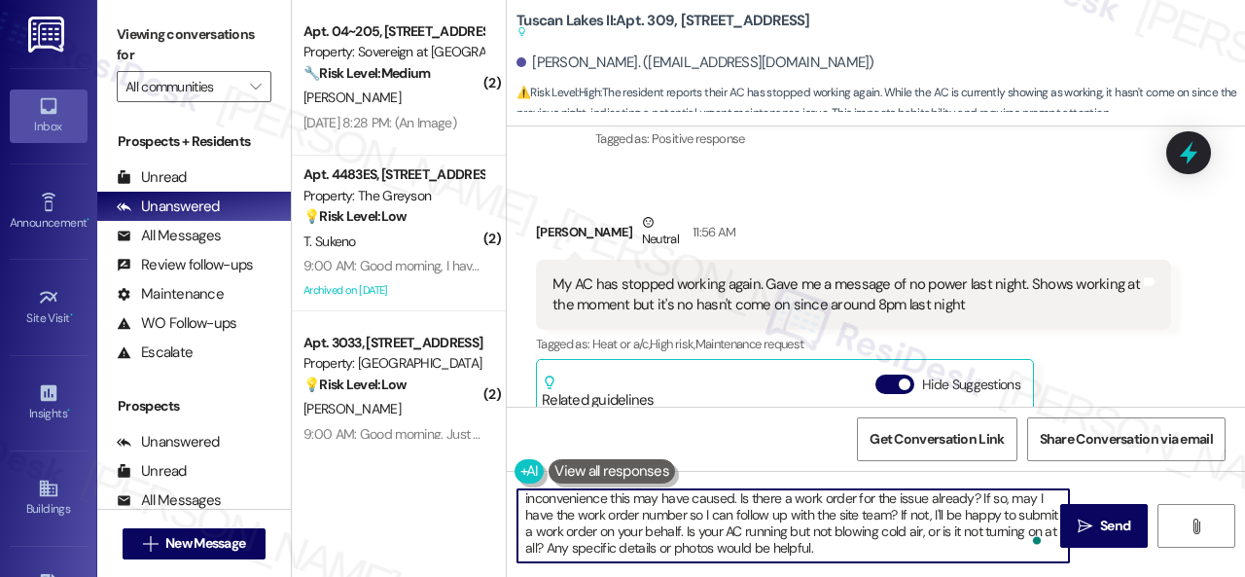
scroll to position [0, 0]
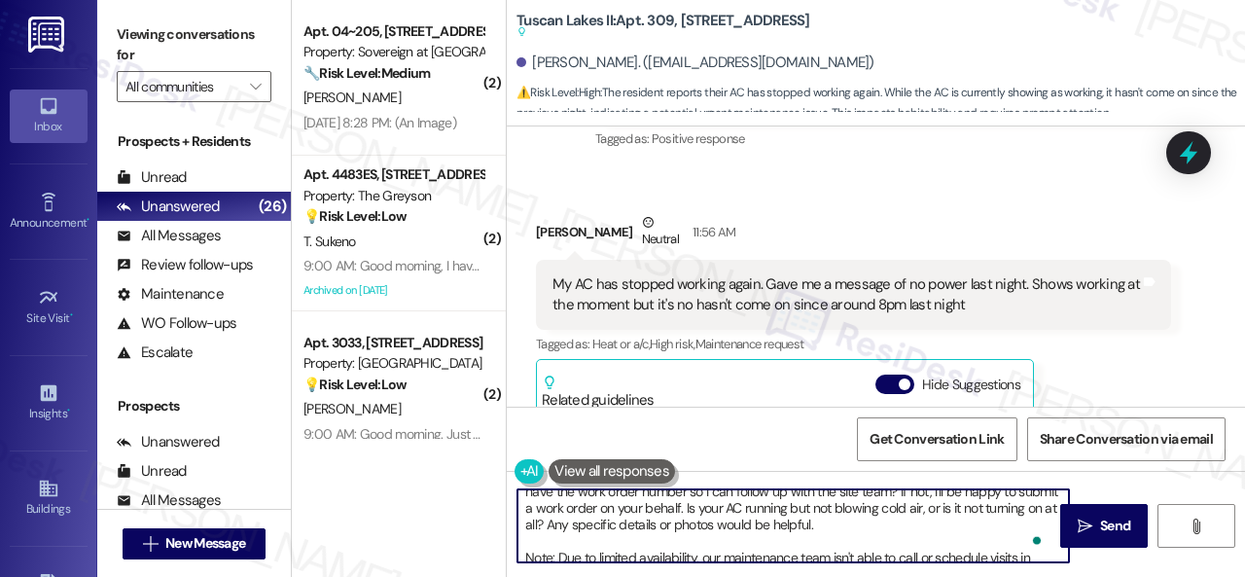
drag, startPoint x: 963, startPoint y: 513, endPoint x: 613, endPoint y: 524, distance: 350.5
click at [613, 524] on textarea "Hi {{first_name}}, I'm sorry to hear your AC isn't working again. We apologize …" at bounding box center [794, 525] width 552 height 73
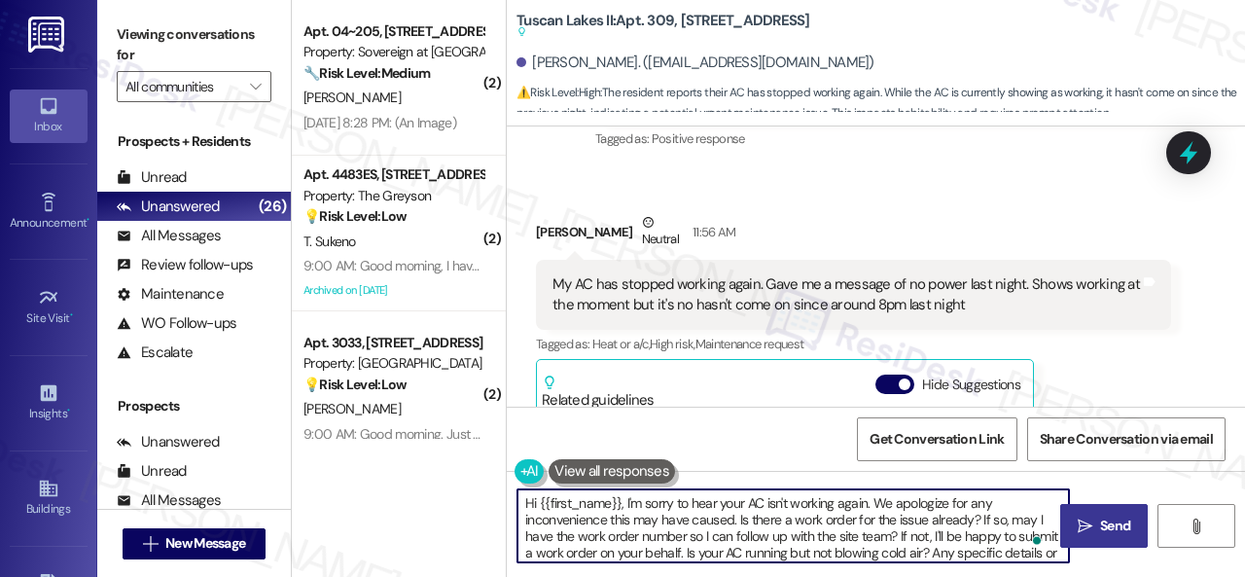
type textarea "Hi {{first_name}}, I'm sorry to hear your AC isn't working again. We apologize …"
click at [1103, 524] on span "Send" at bounding box center [1115, 526] width 30 height 20
